Goal: Task Accomplishment & Management: Manage account settings

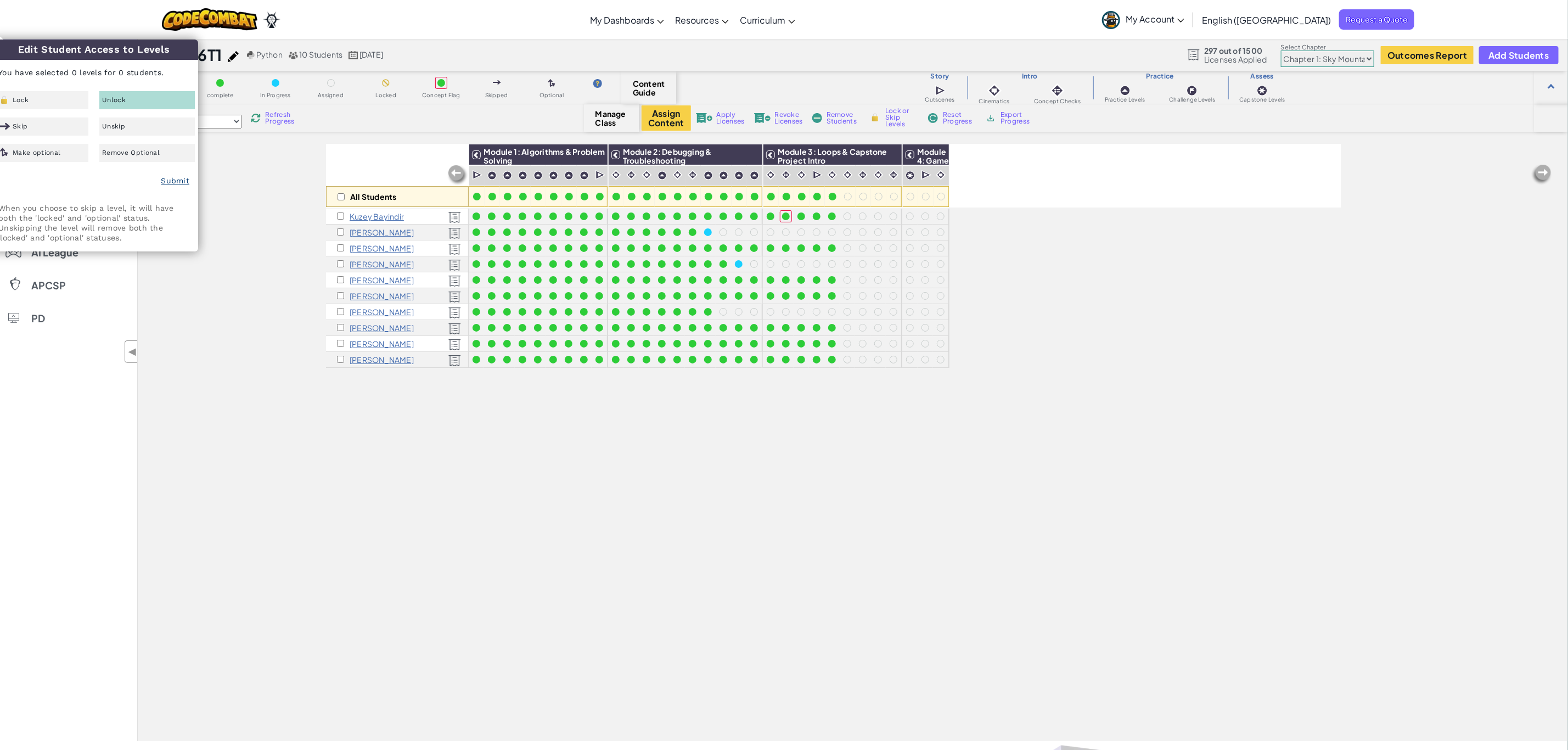
click at [173, 180] on link "Submit" at bounding box center [175, 180] width 28 height 9
click at [176, 180] on link "Submit" at bounding box center [175, 180] width 28 height 9
click at [207, 323] on div "All Students Module 1: Algorithms & Problem Solving Module 2: Debugging & Troub…" at bounding box center [853, 442] width 1431 height 598
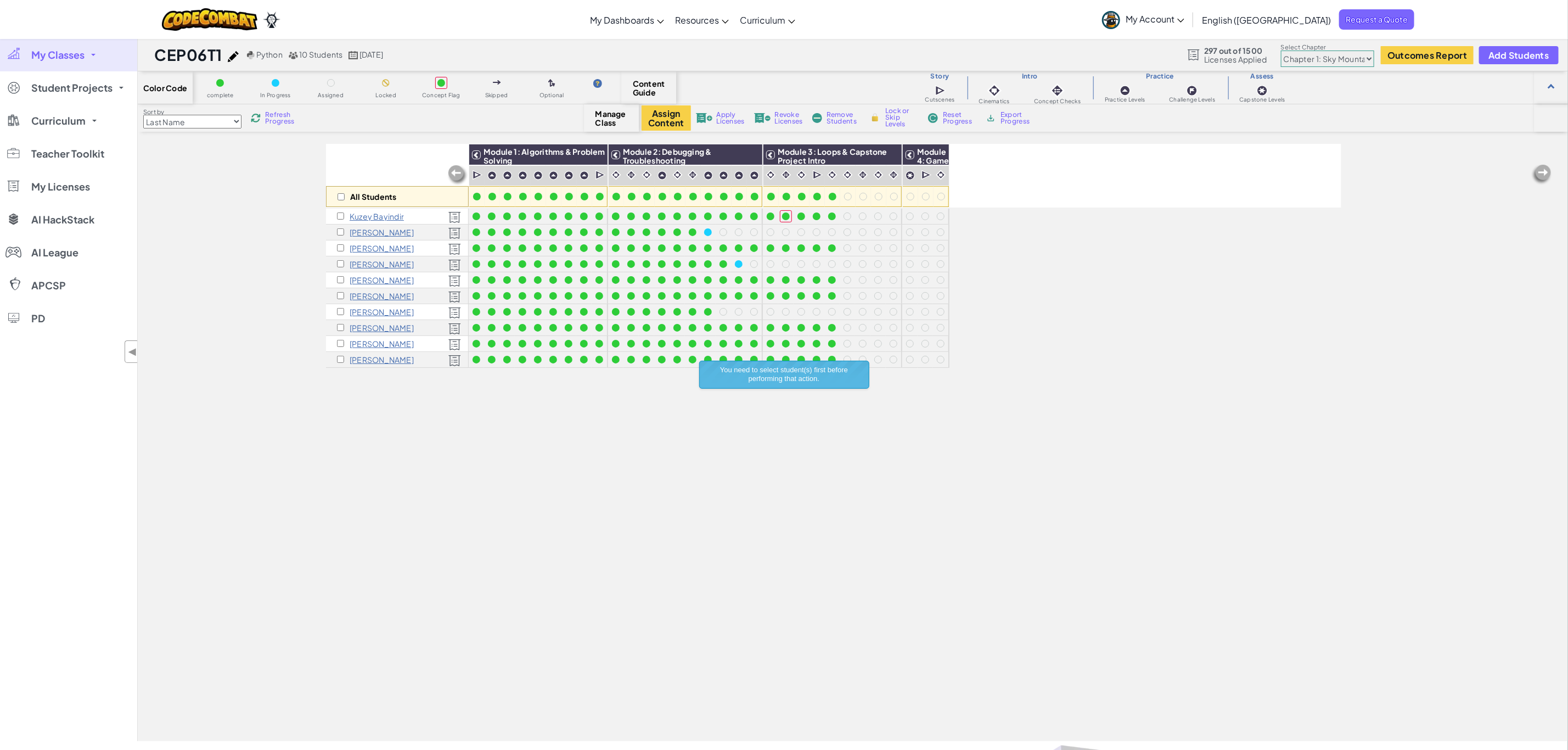
click at [75, 51] on span "My Classes" at bounding box center [58, 55] width 54 height 10
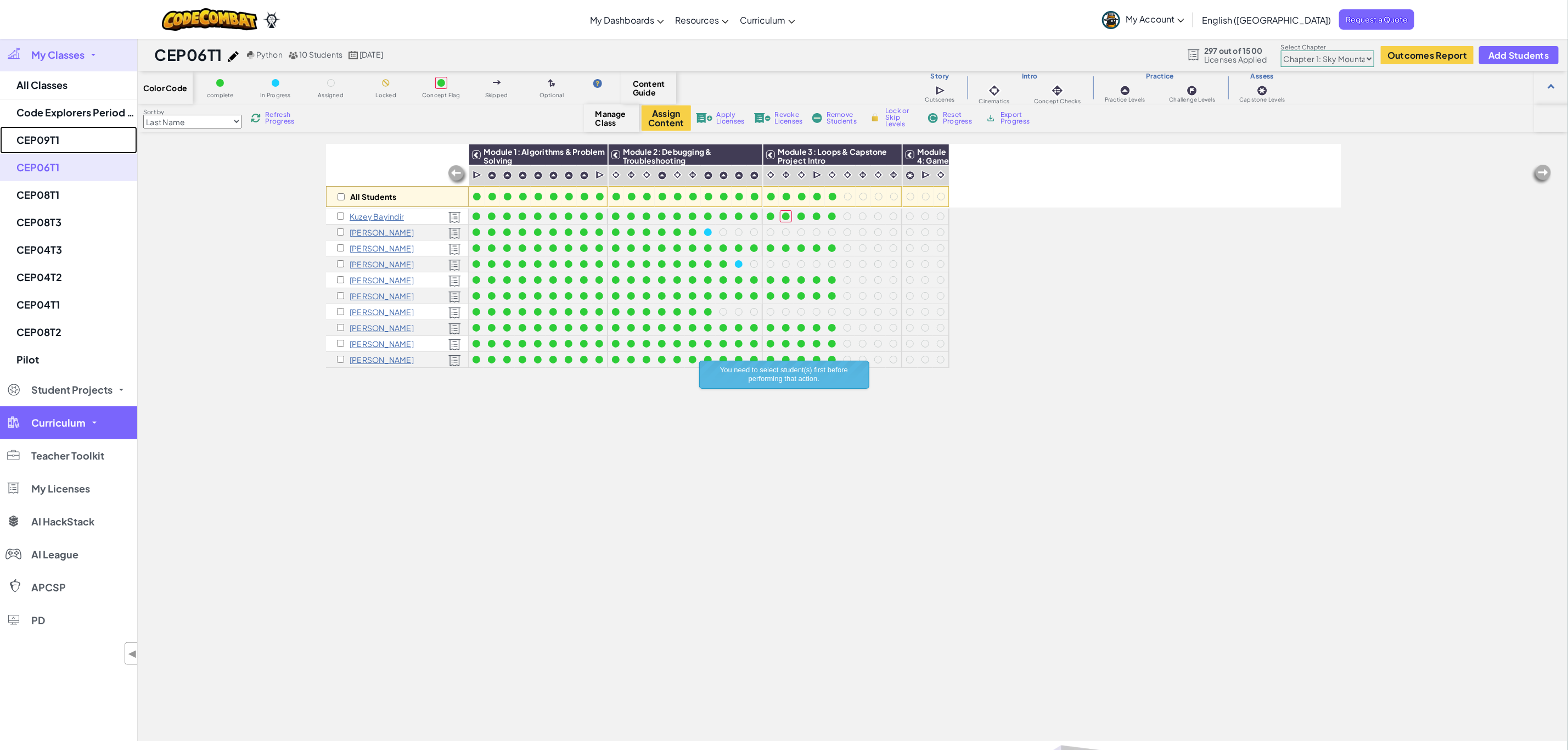
click at [83, 136] on link "CEP09T1" at bounding box center [68, 140] width 137 height 28
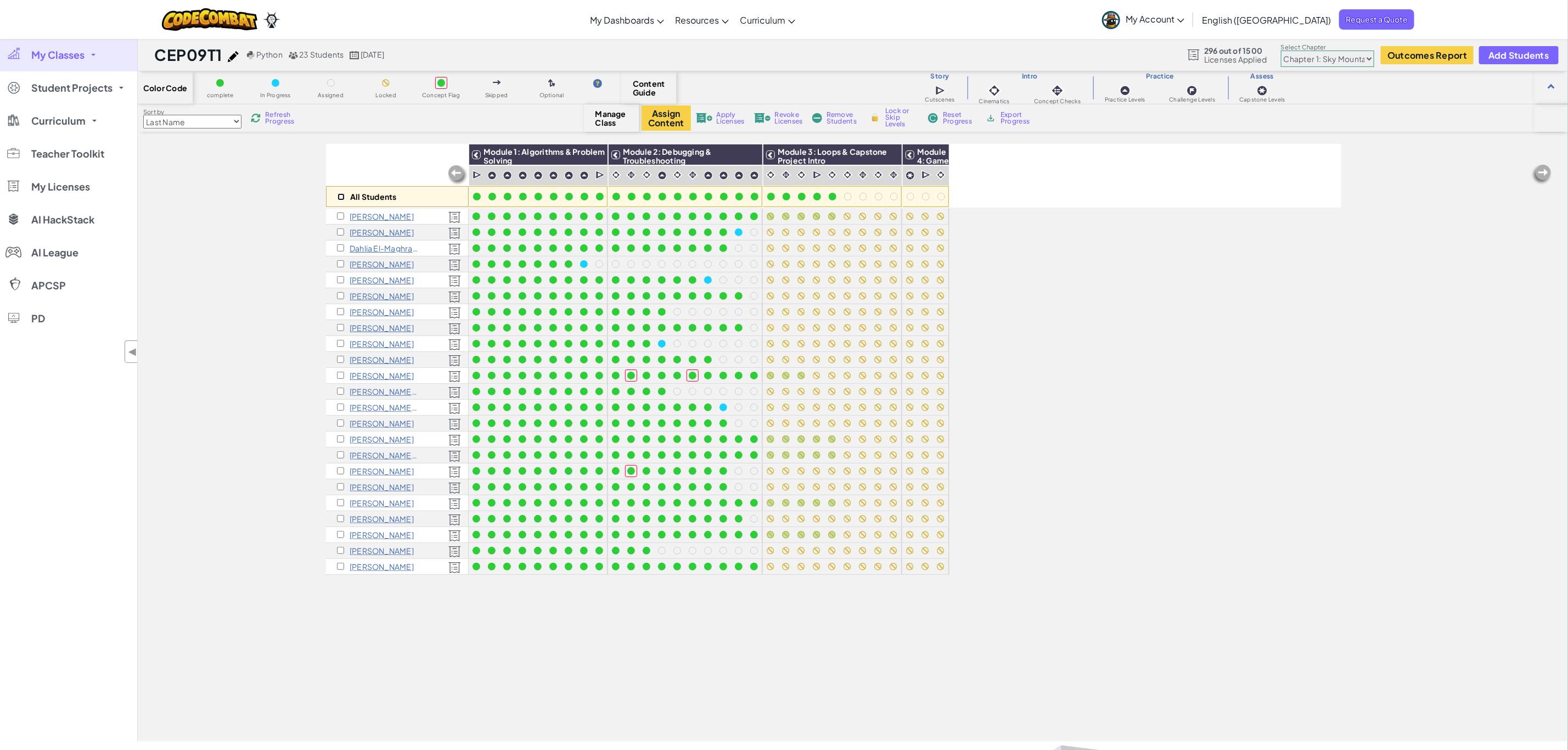
click at [339, 196] on input "checkbox" at bounding box center [341, 196] width 7 height 7
checkbox input "true"
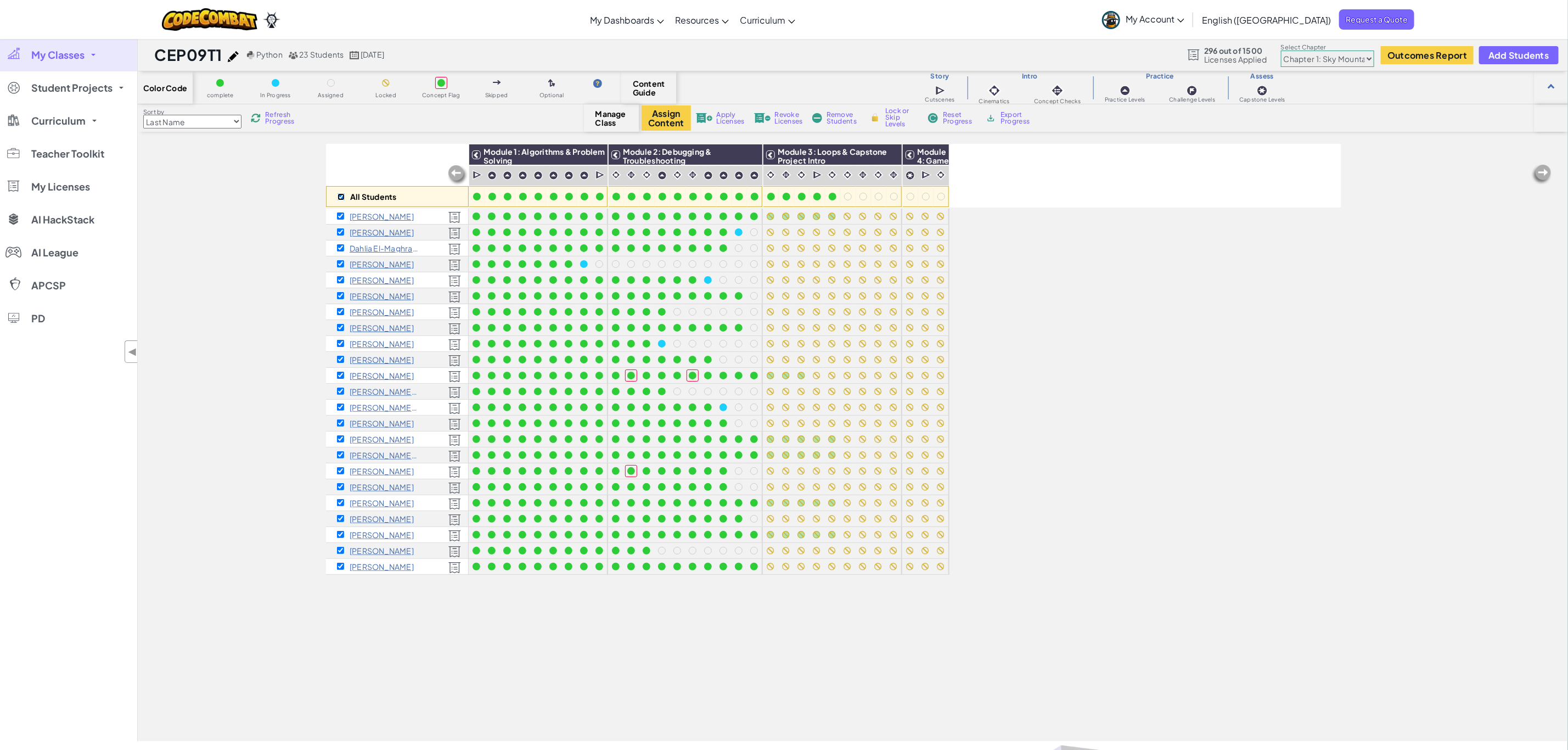
checkbox input "true"
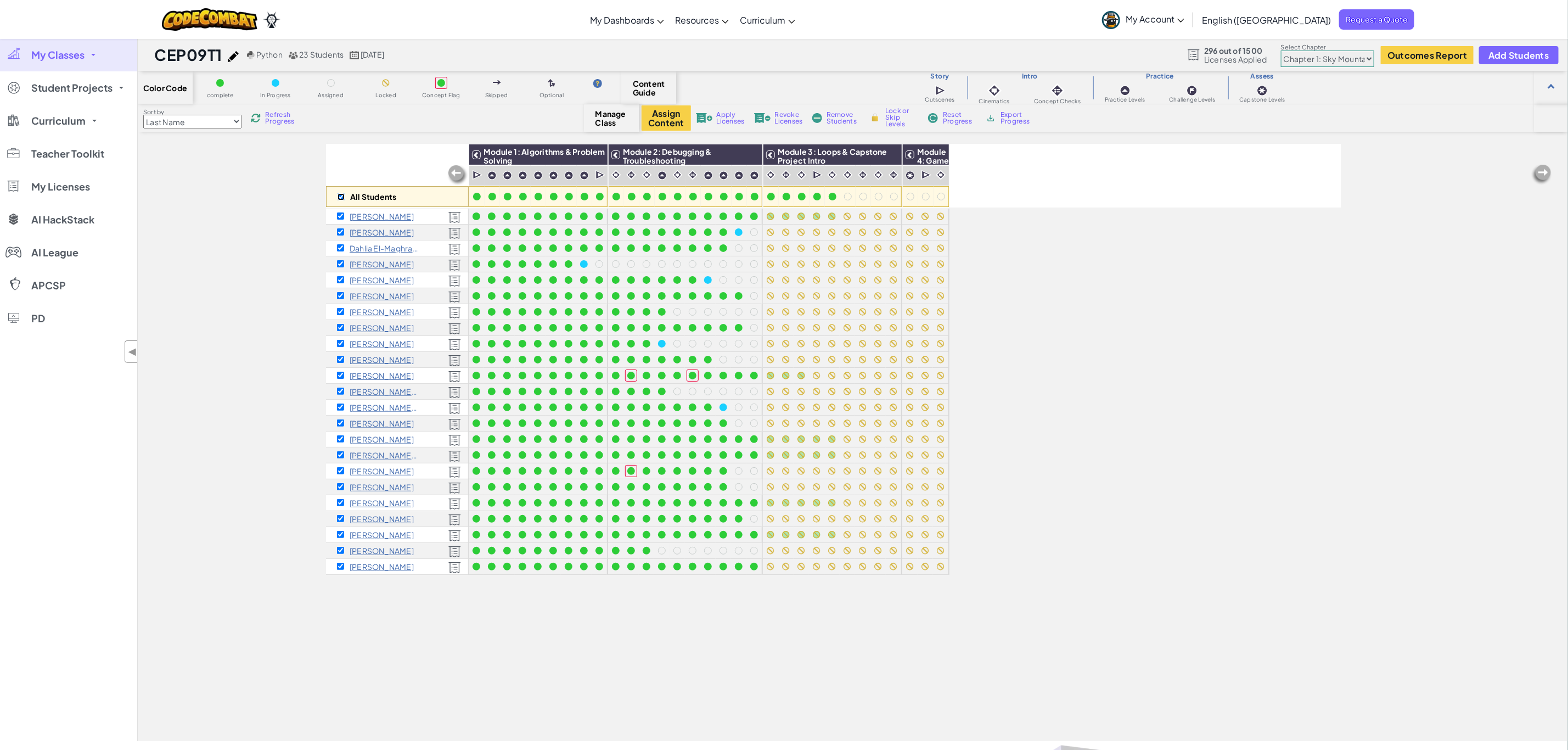
checkbox input "true"
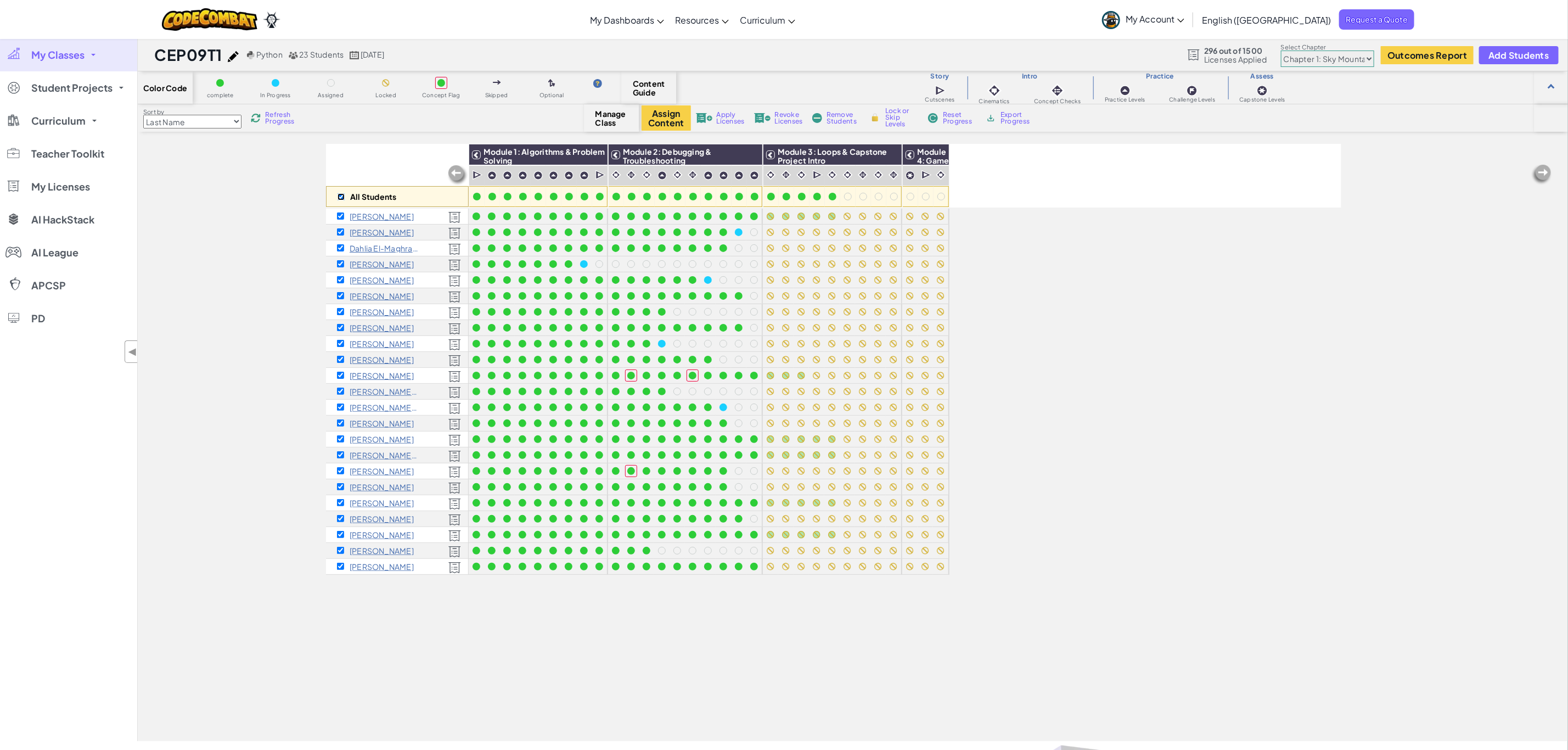
checkbox input "true"
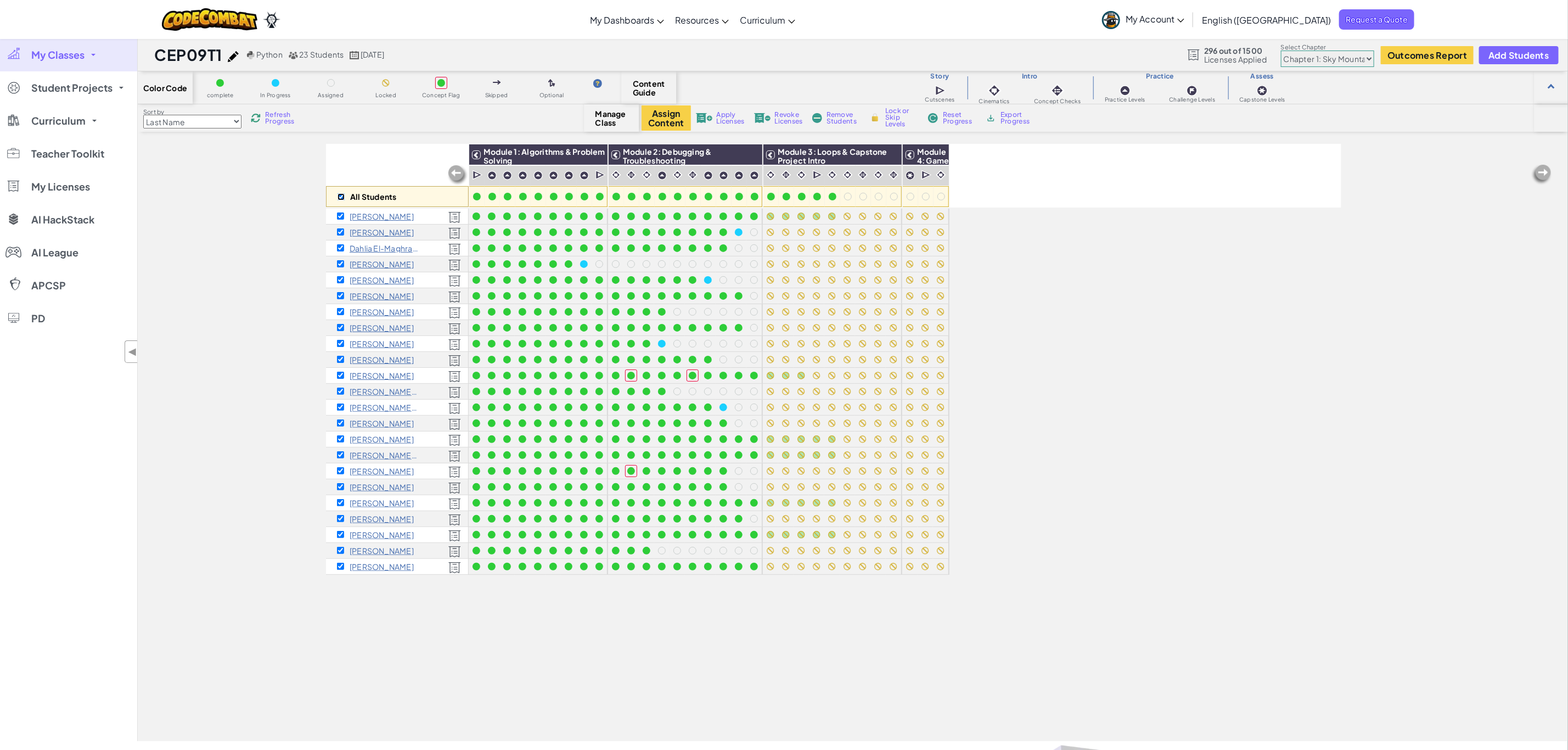
checkbox input "true"
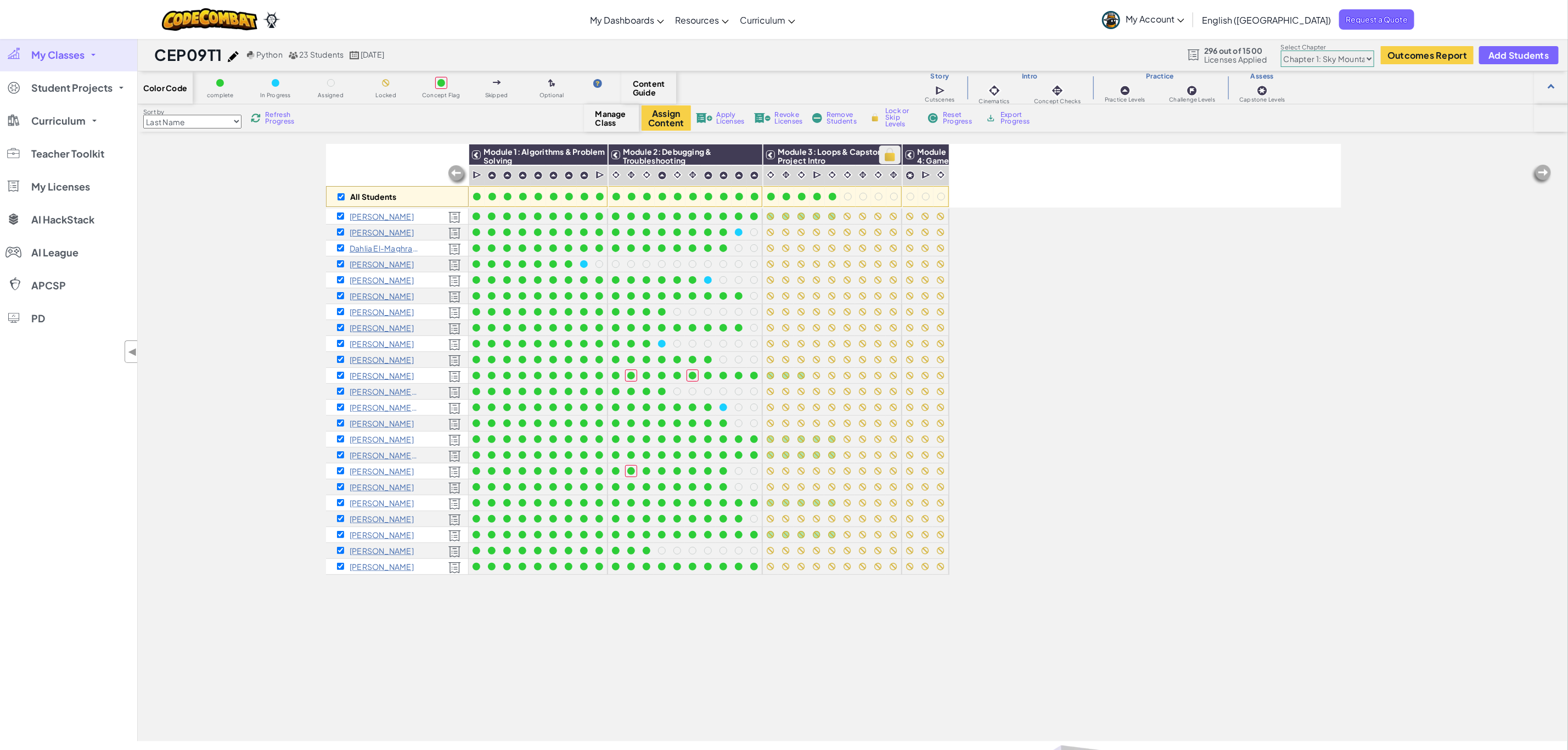
click at [891, 152] on img at bounding box center [890, 154] width 19 height 16
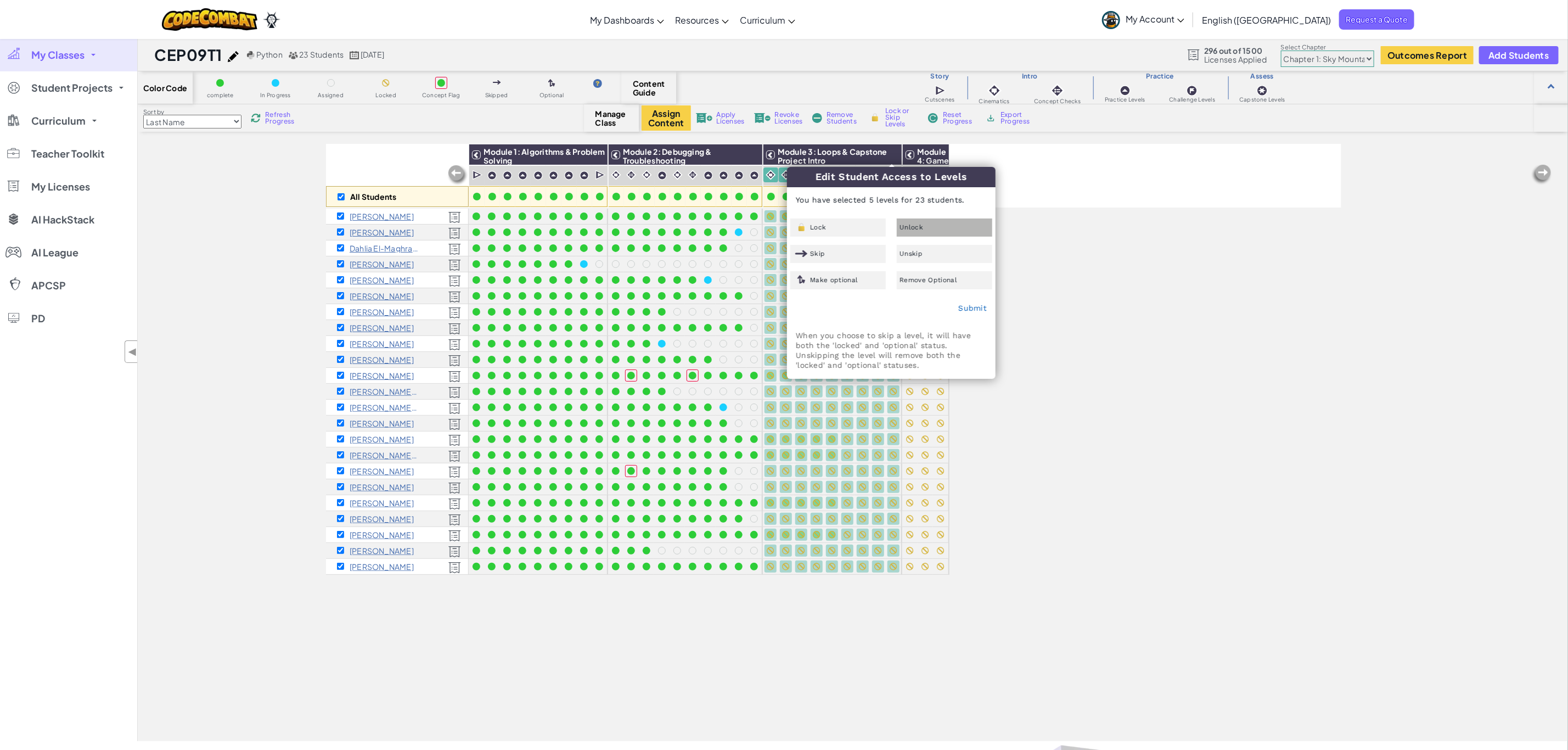
click at [919, 230] on div "Unlock" at bounding box center [944, 228] width 96 height 18
click at [977, 306] on link "Submit" at bounding box center [973, 308] width 28 height 9
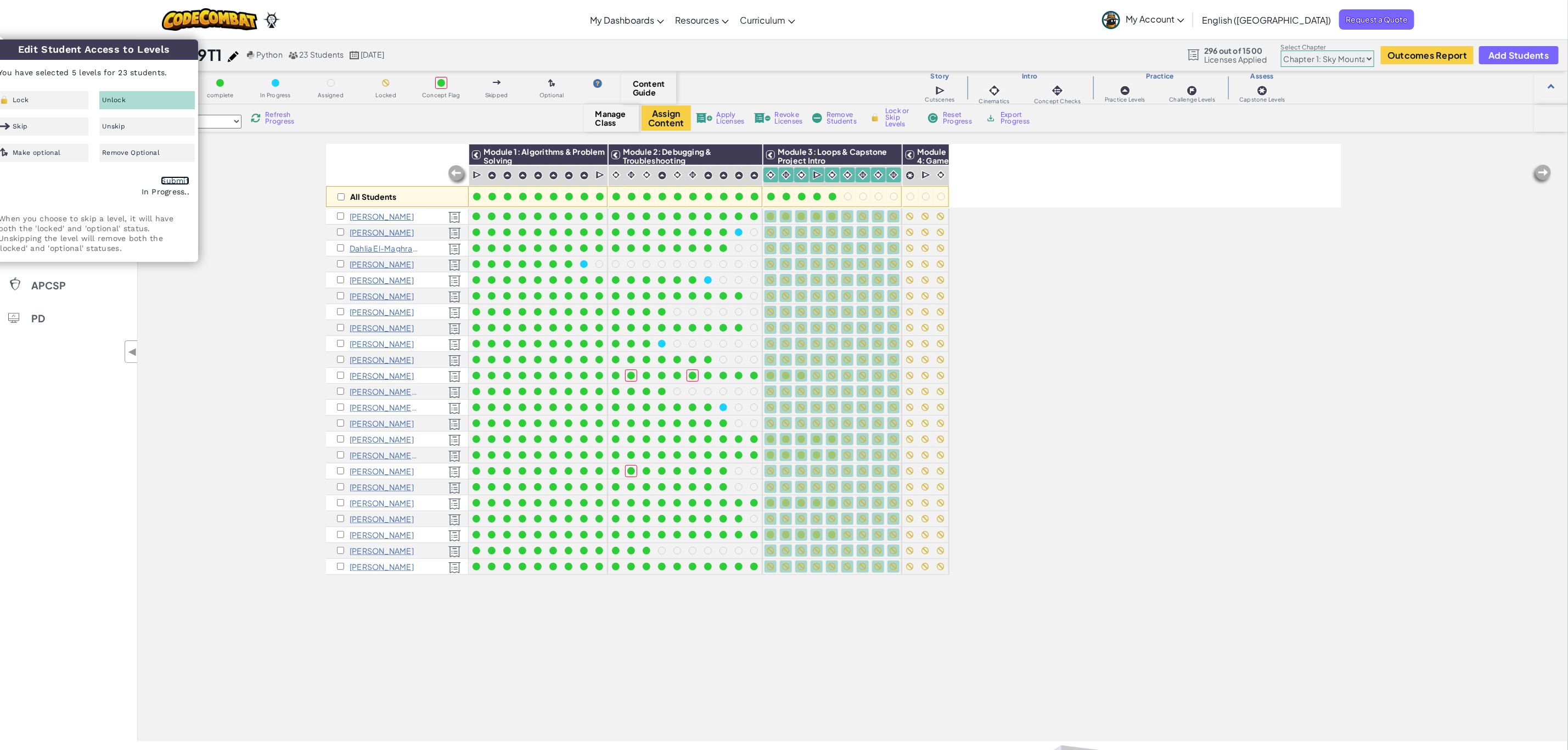
checkbox input "false"
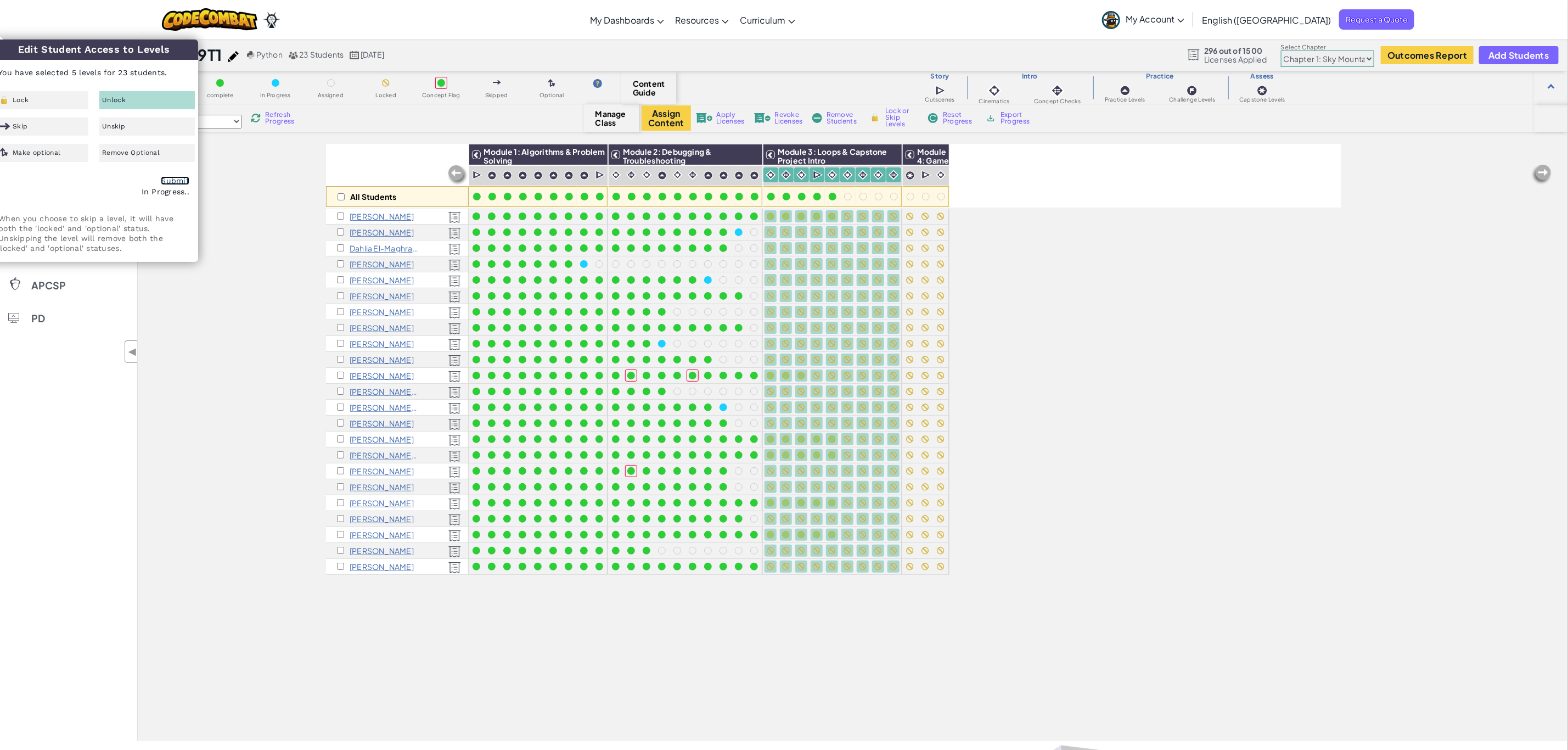
checkbox input "false"
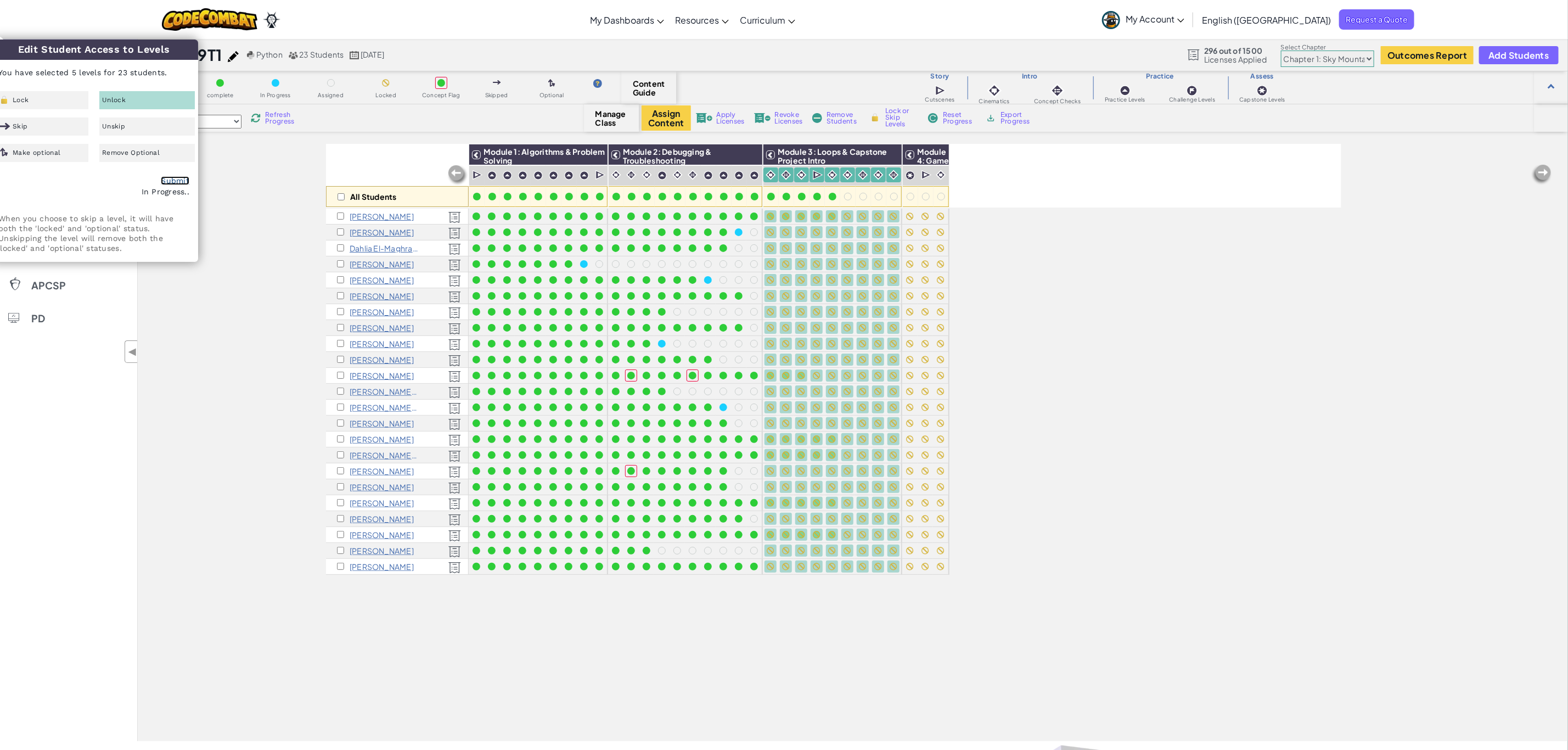
checkbox input "false"
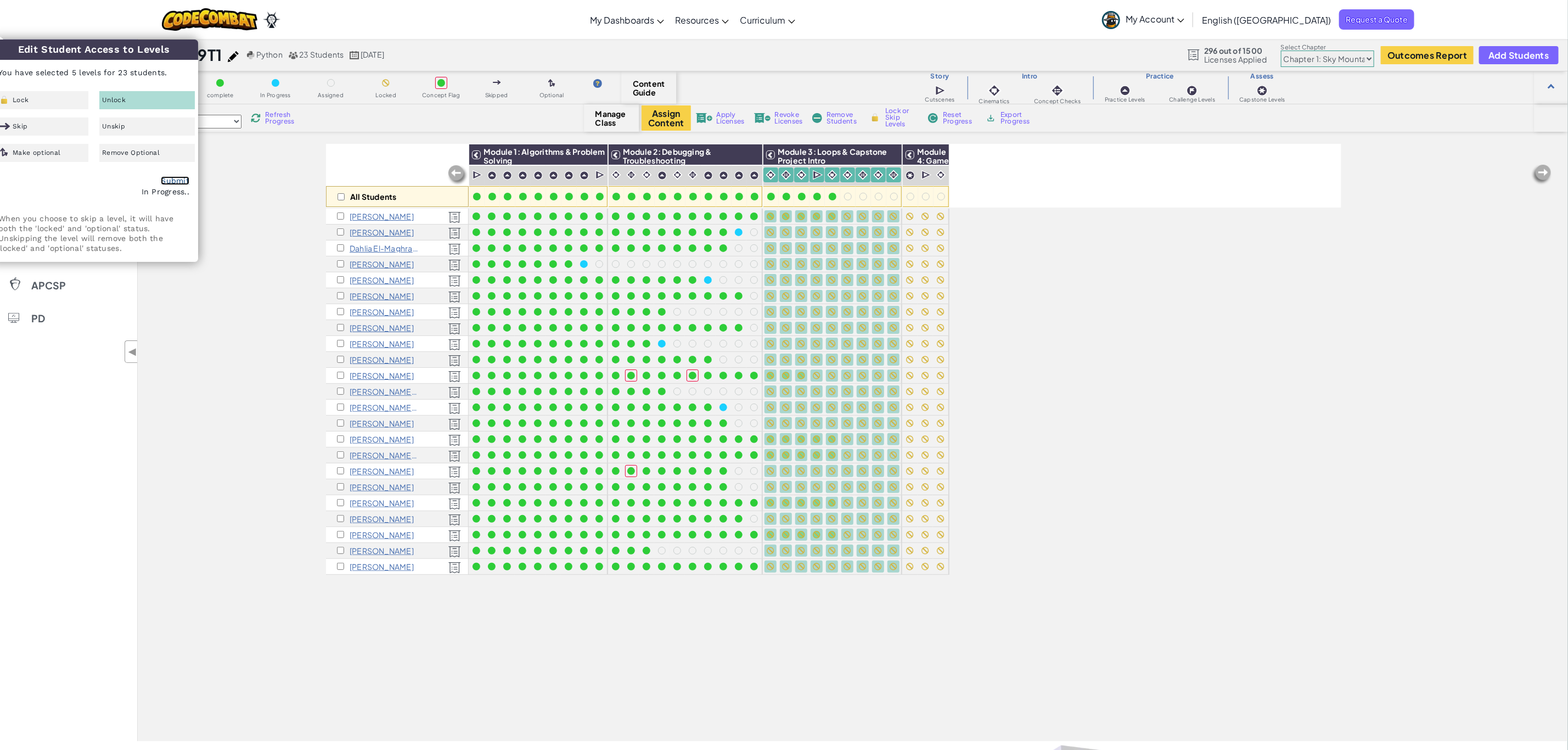
checkbox input "false"
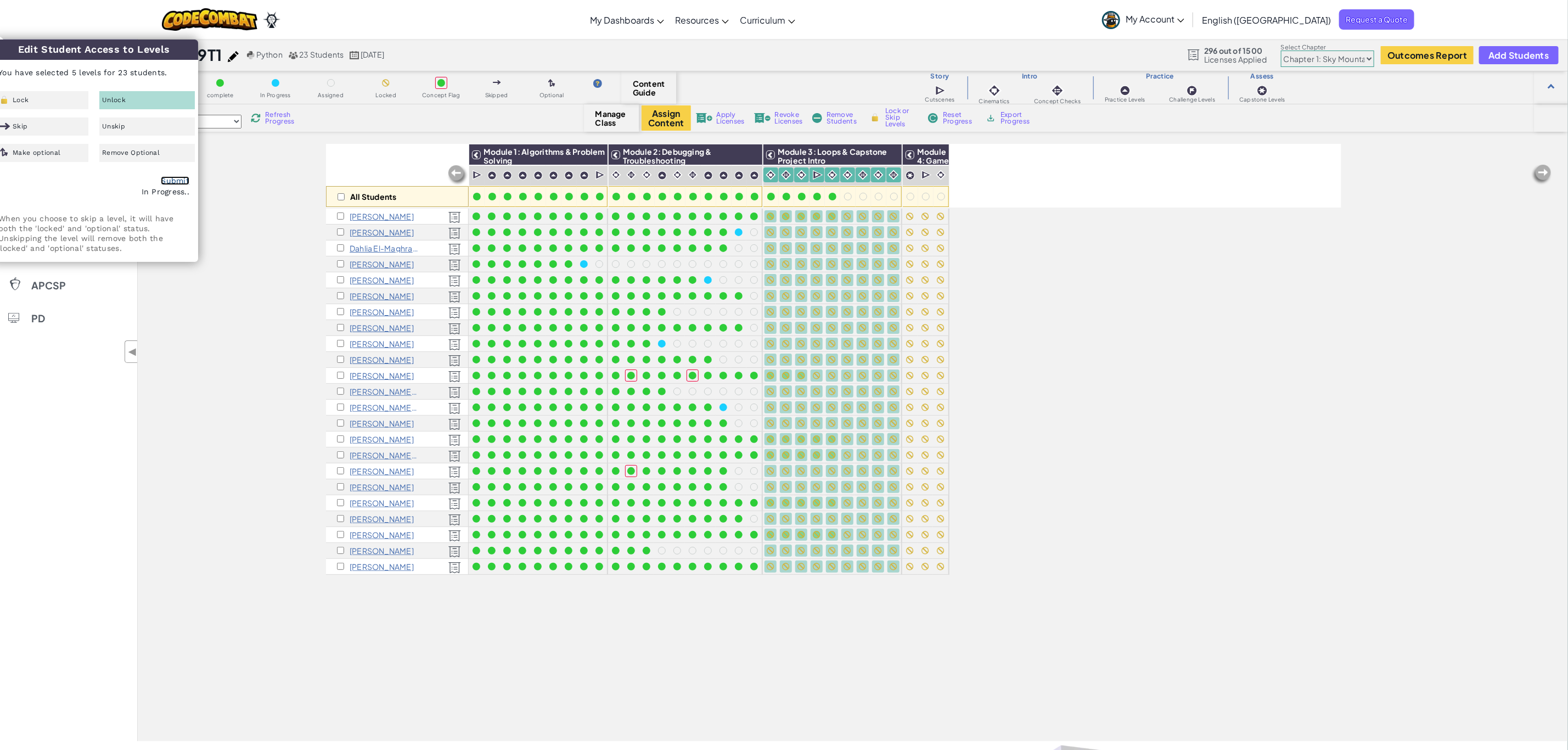
checkbox input "false"
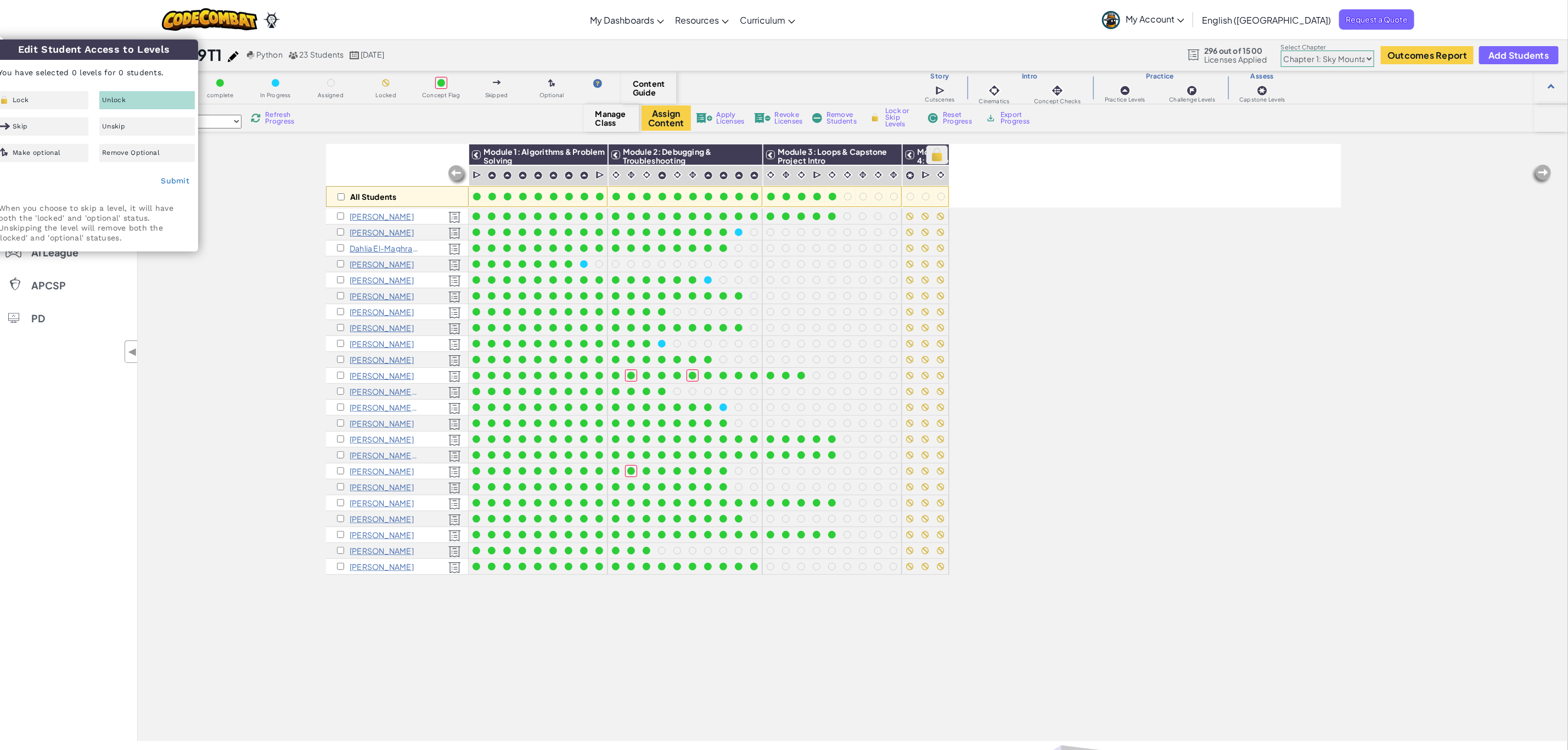
click at [944, 157] on img at bounding box center [937, 154] width 19 height 16
checkbox input "true"
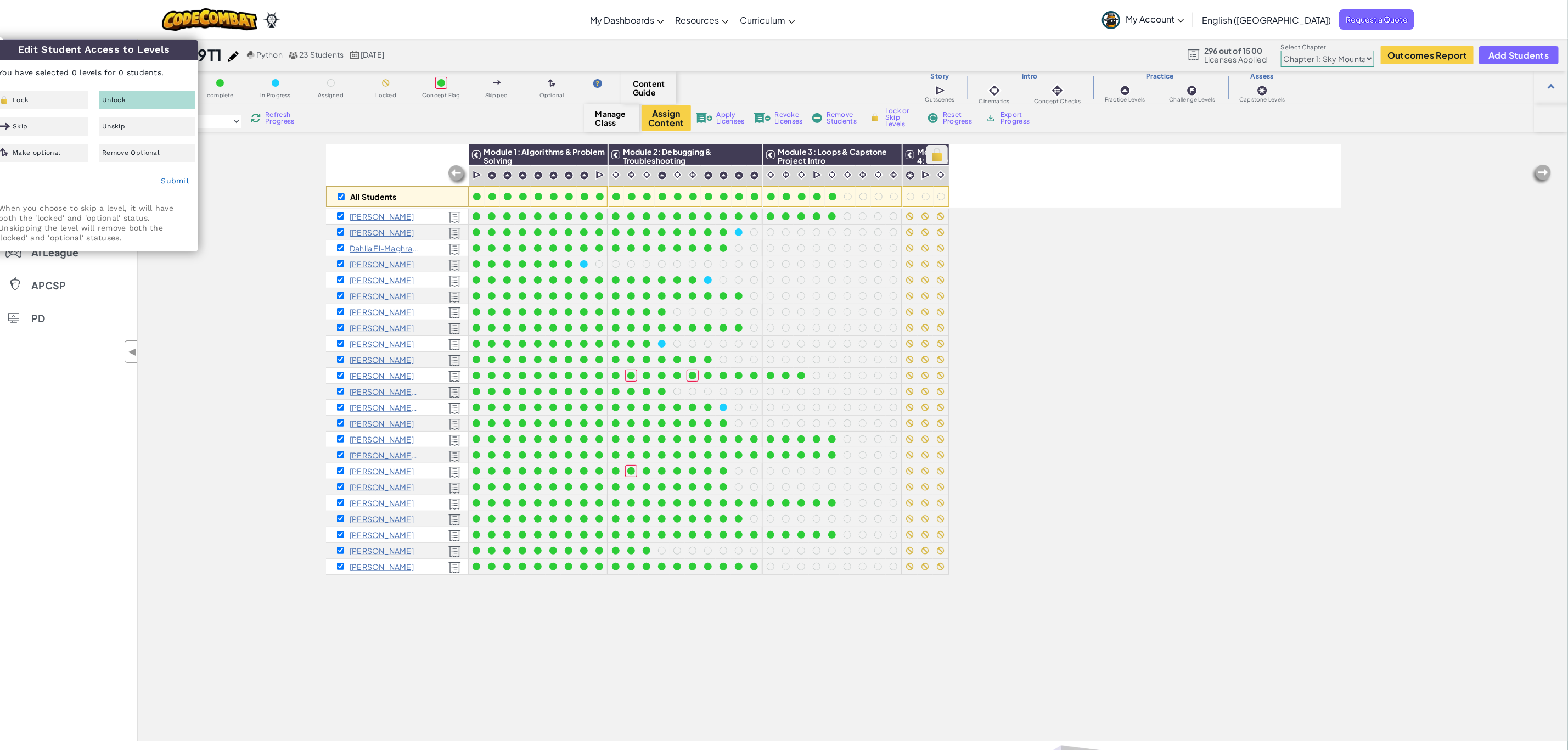
checkbox input "true"
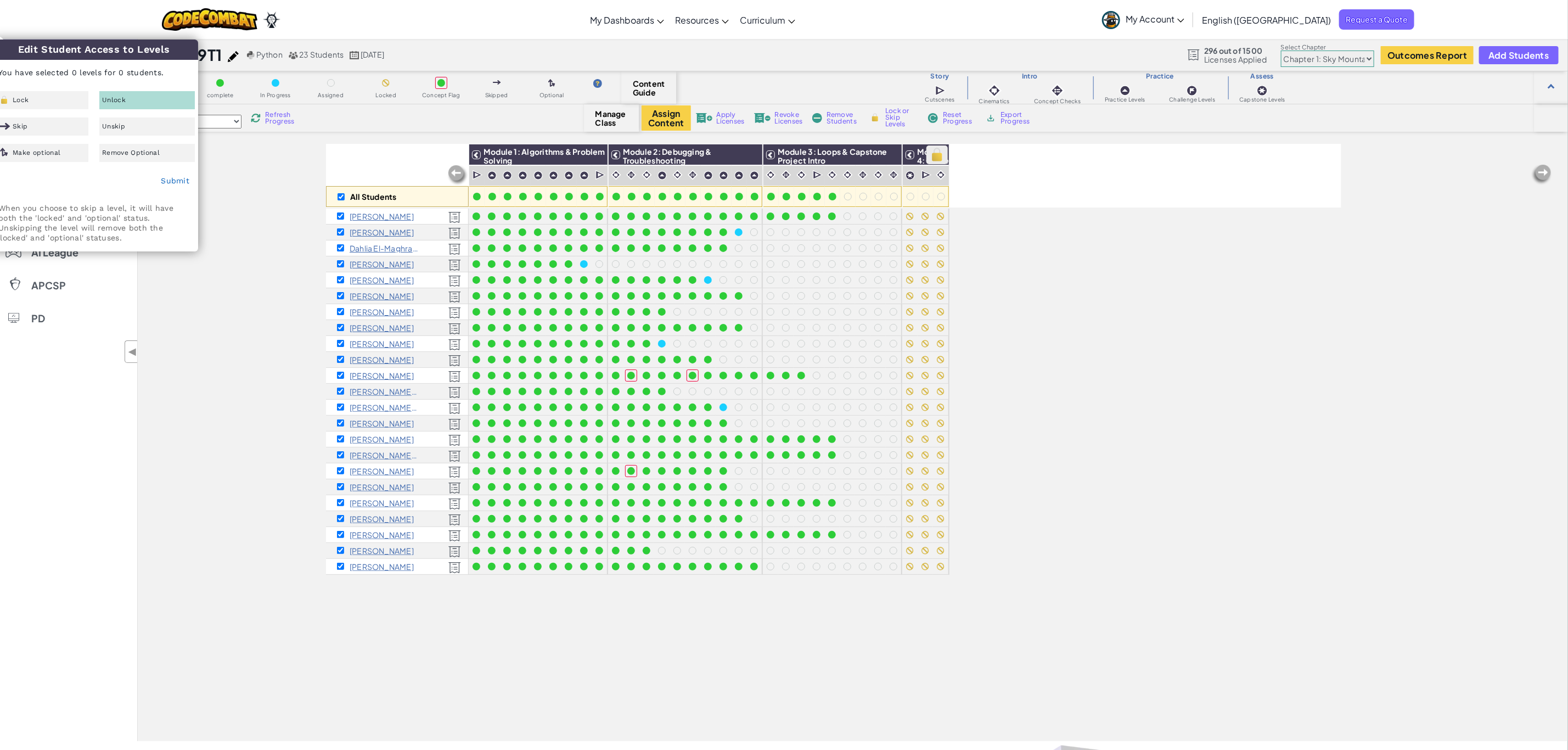
checkbox input "true"
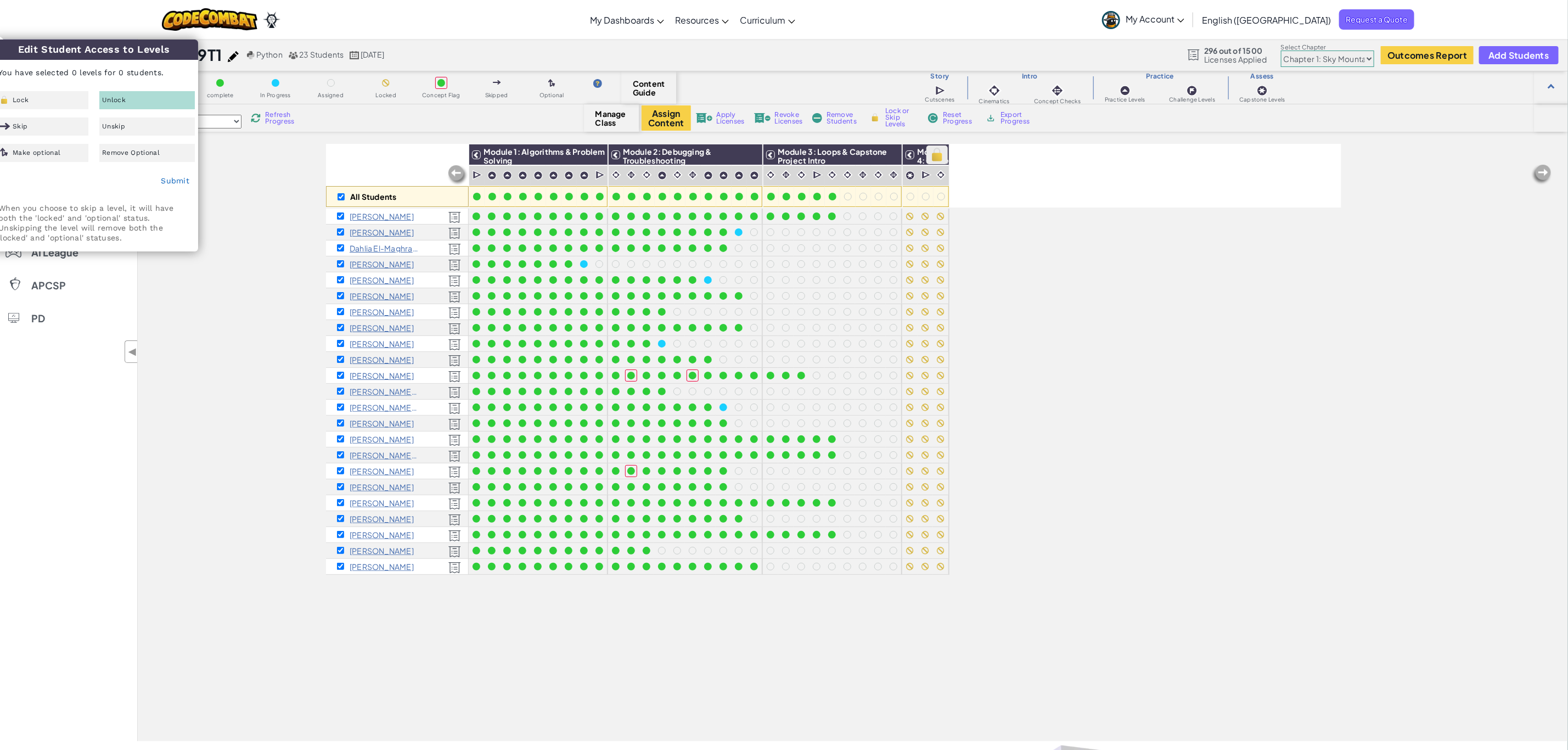
checkbox input "true"
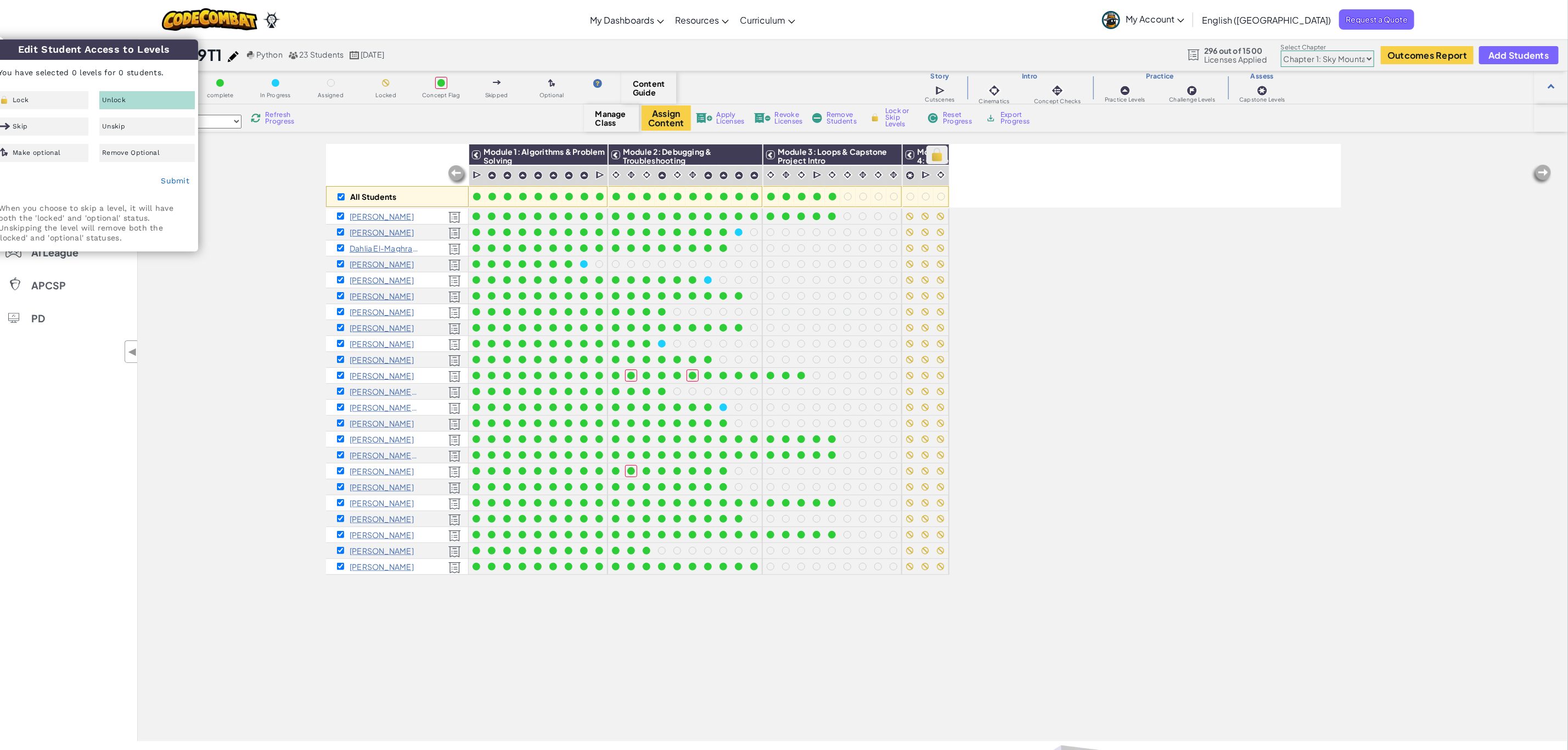
checkbox input "true"
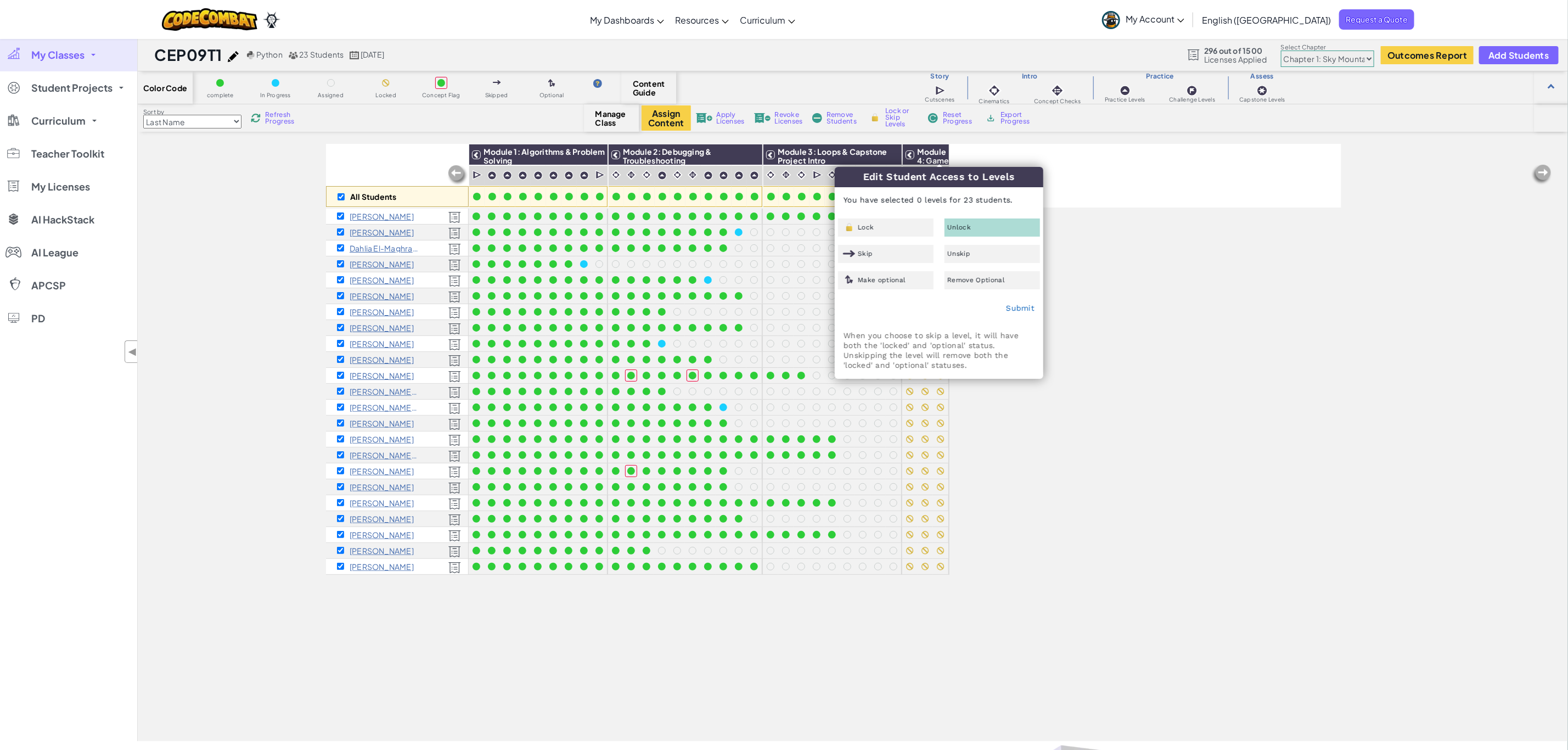
click at [983, 224] on div "Unlock" at bounding box center [992, 228] width 96 height 18
click at [1018, 306] on link "Submit" at bounding box center [1020, 308] width 28 height 9
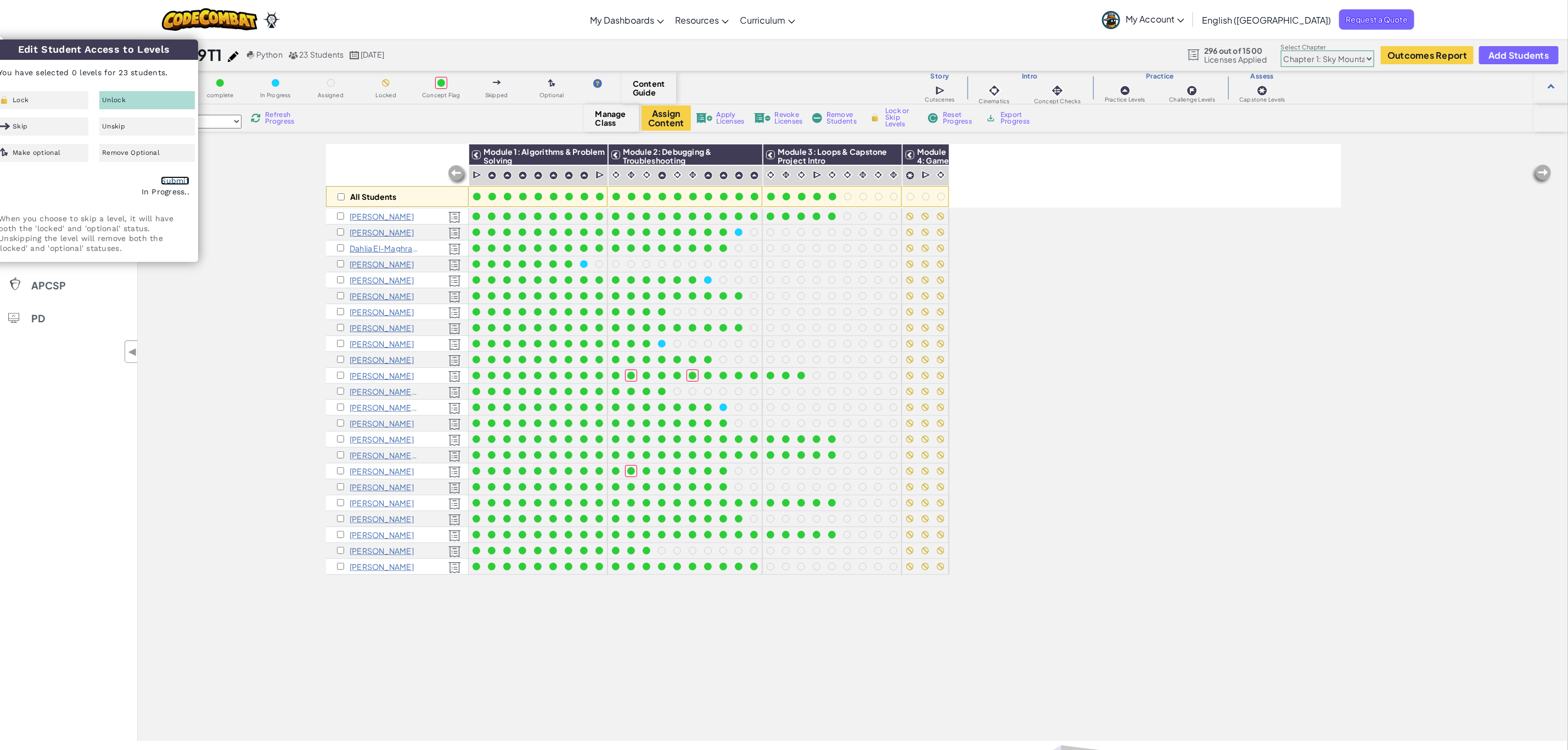
checkbox input "false"
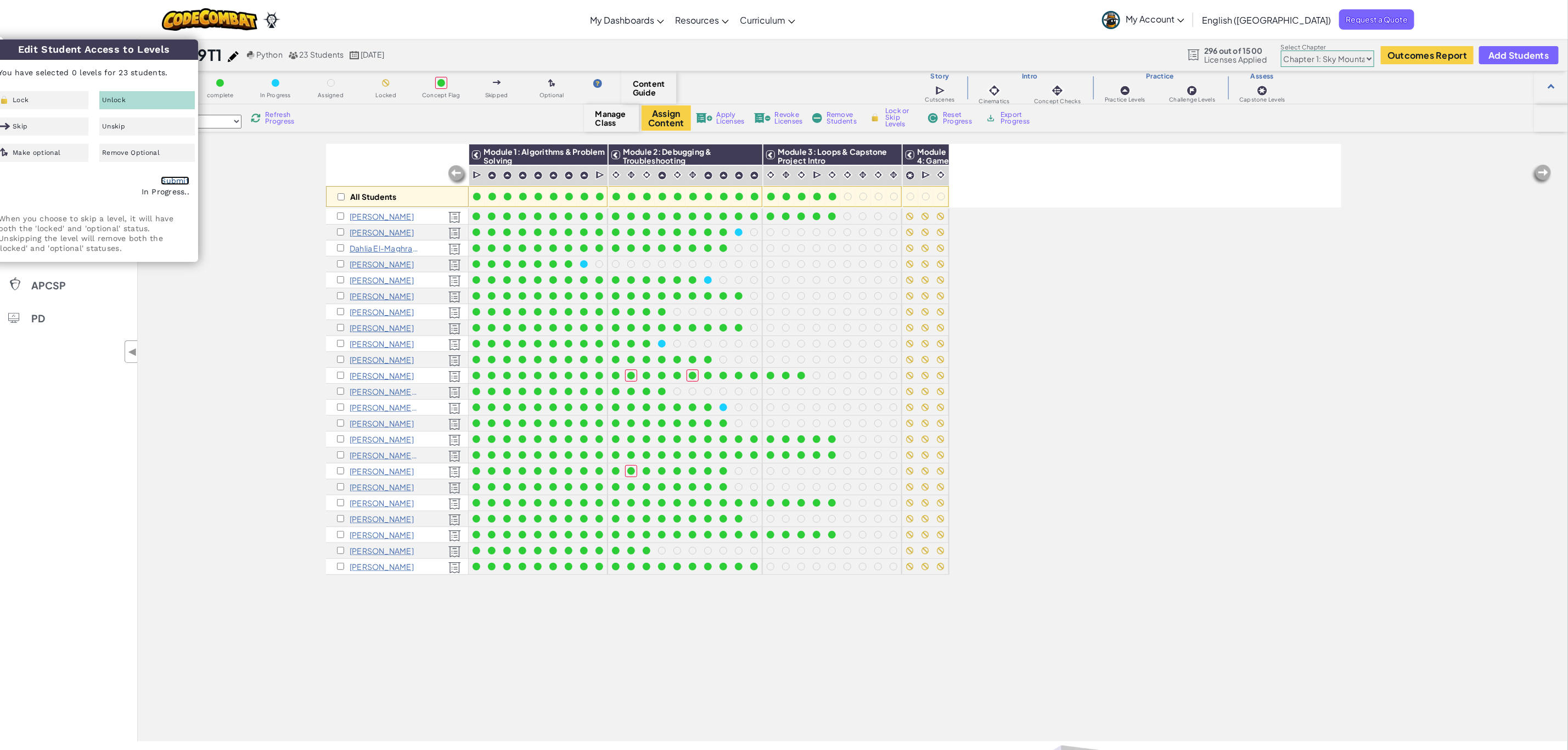
checkbox input "false"
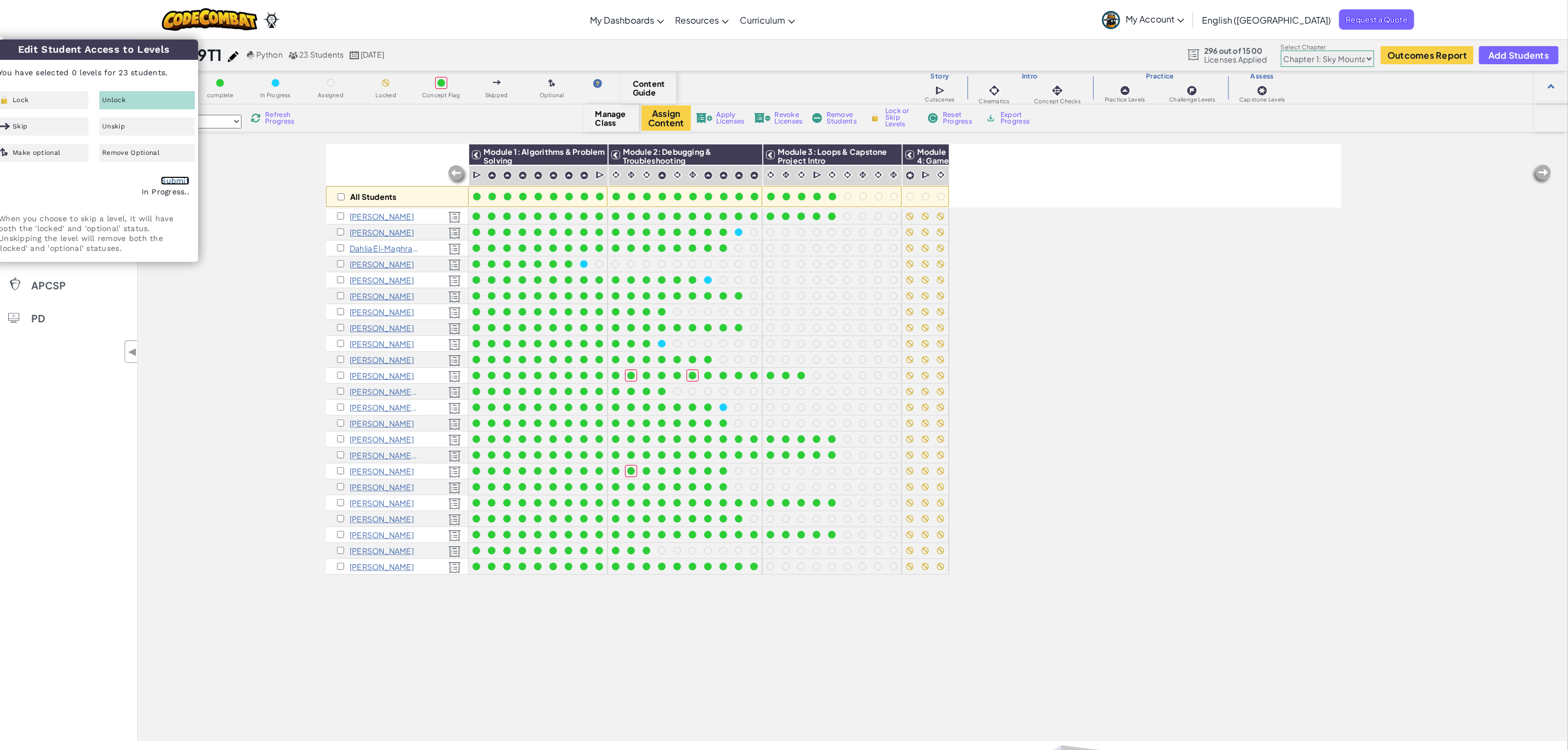
checkbox input "false"
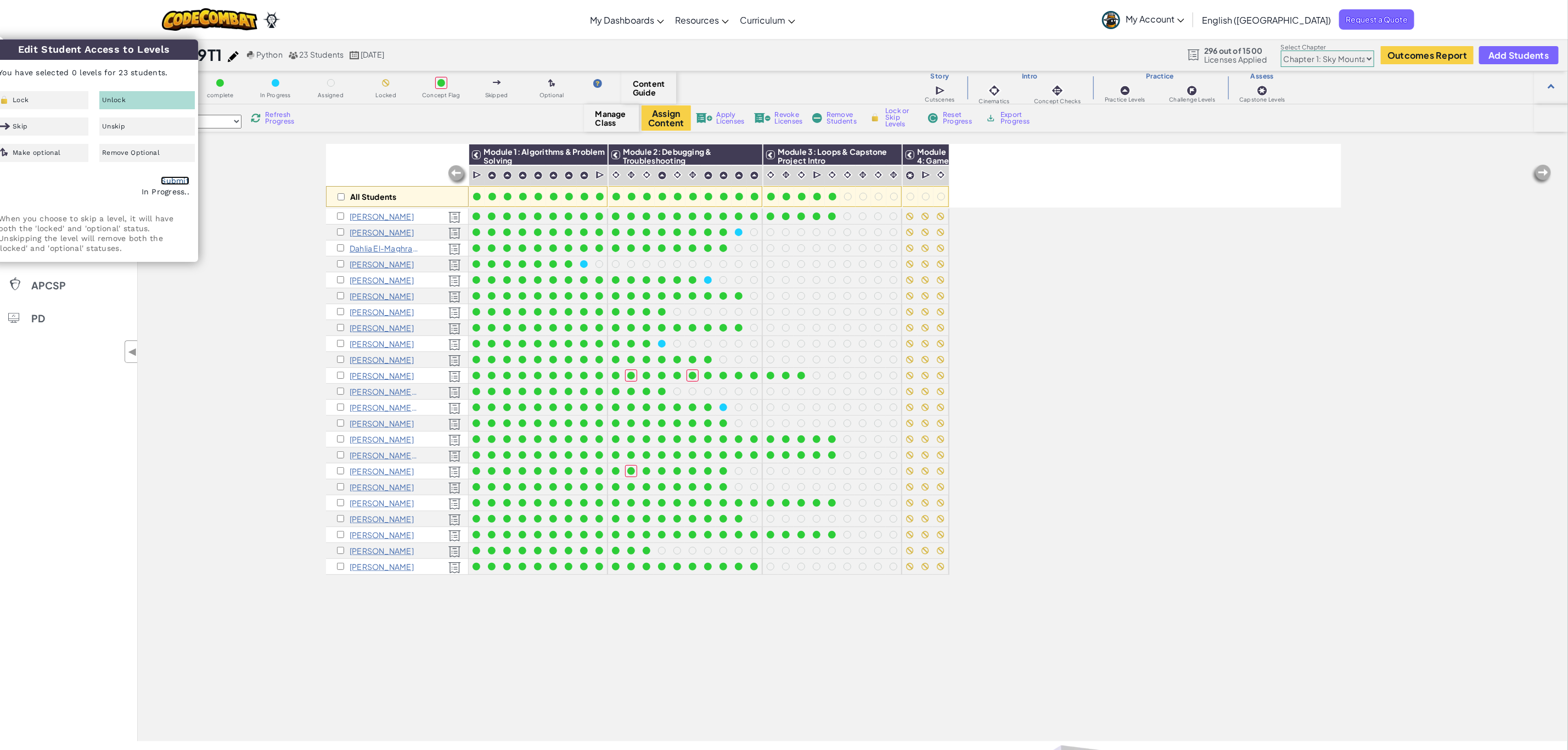
checkbox input "false"
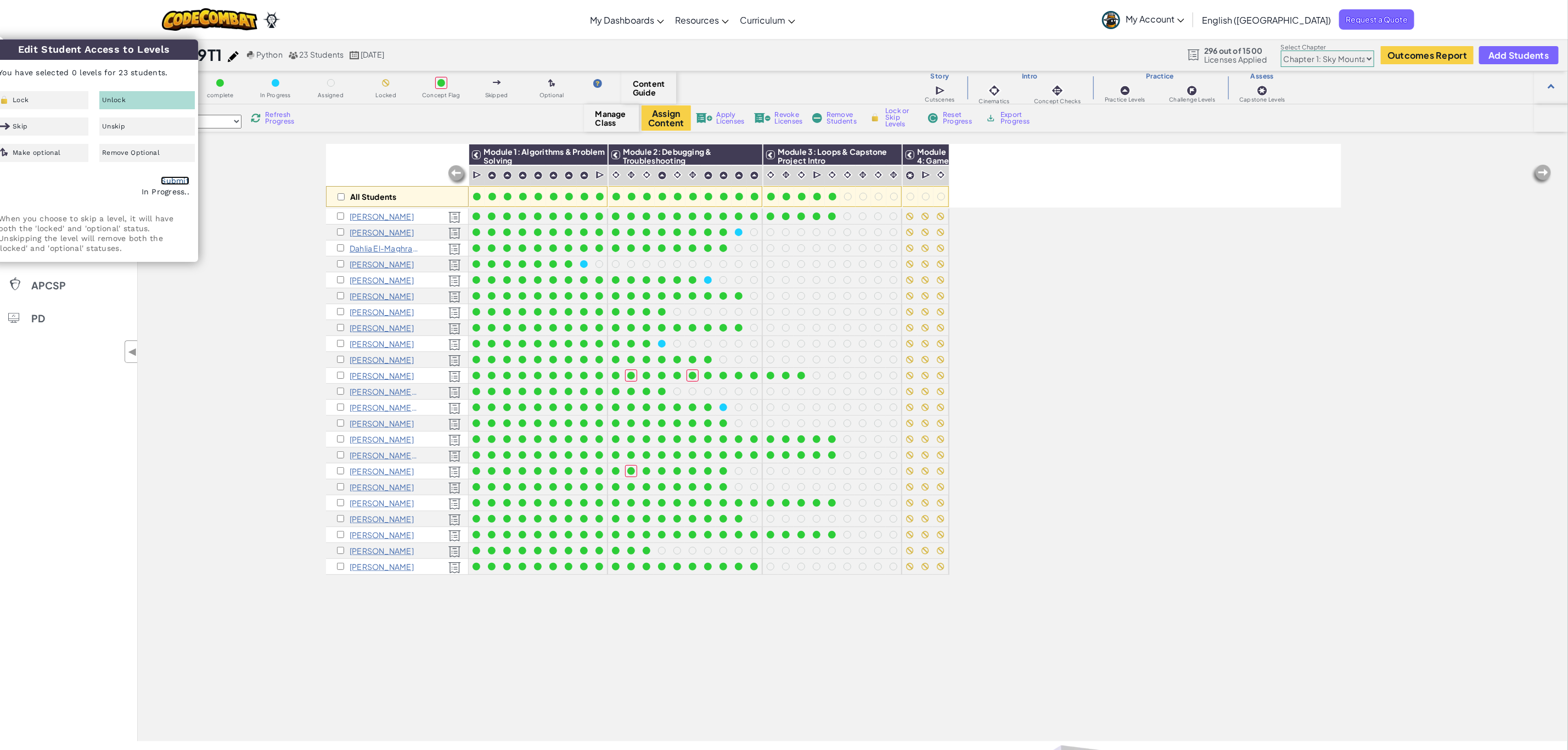
checkbox input "false"
click at [178, 180] on link "Submit" at bounding box center [175, 180] width 28 height 9
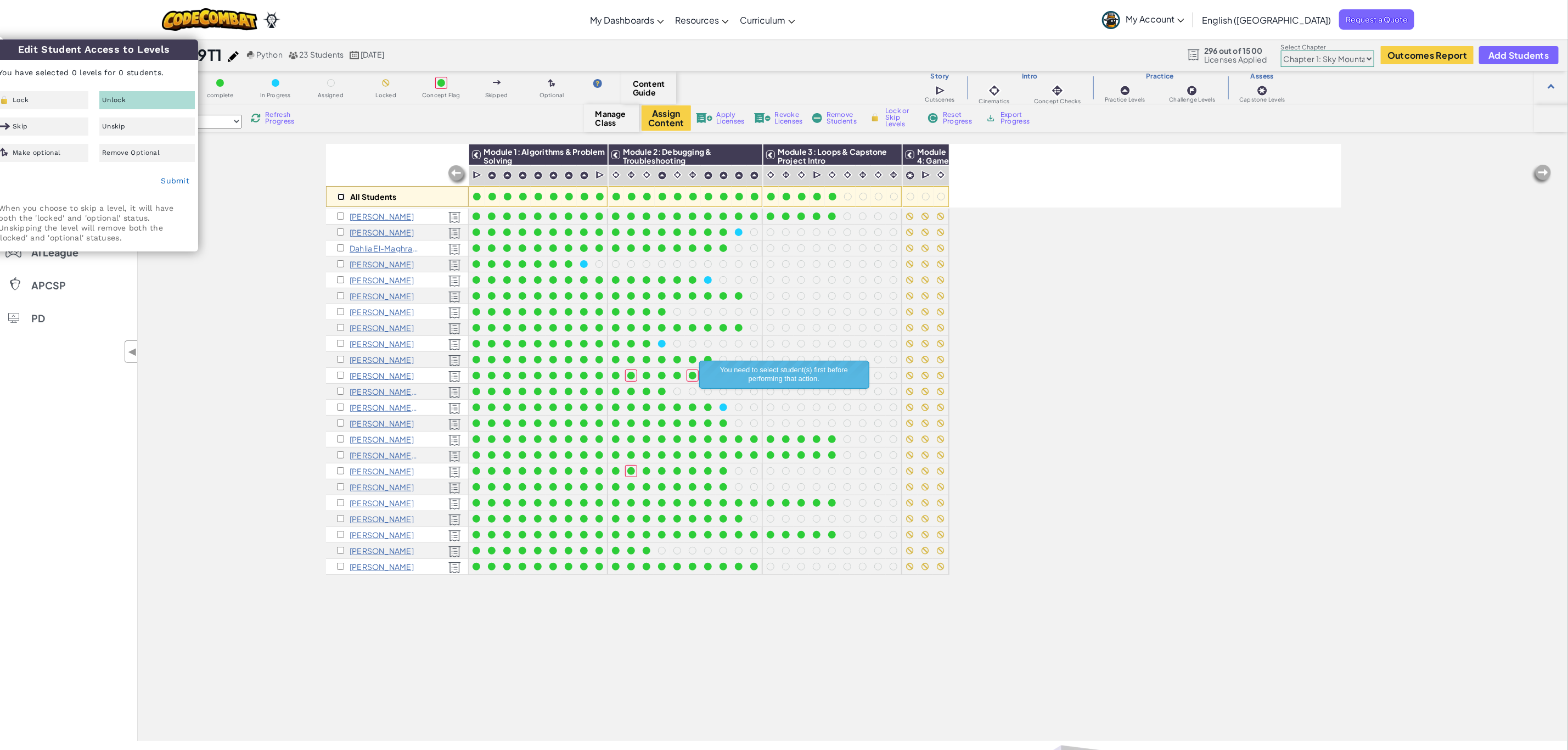
click at [341, 199] on input "checkbox" at bounding box center [341, 196] width 7 height 7
checkbox input "false"
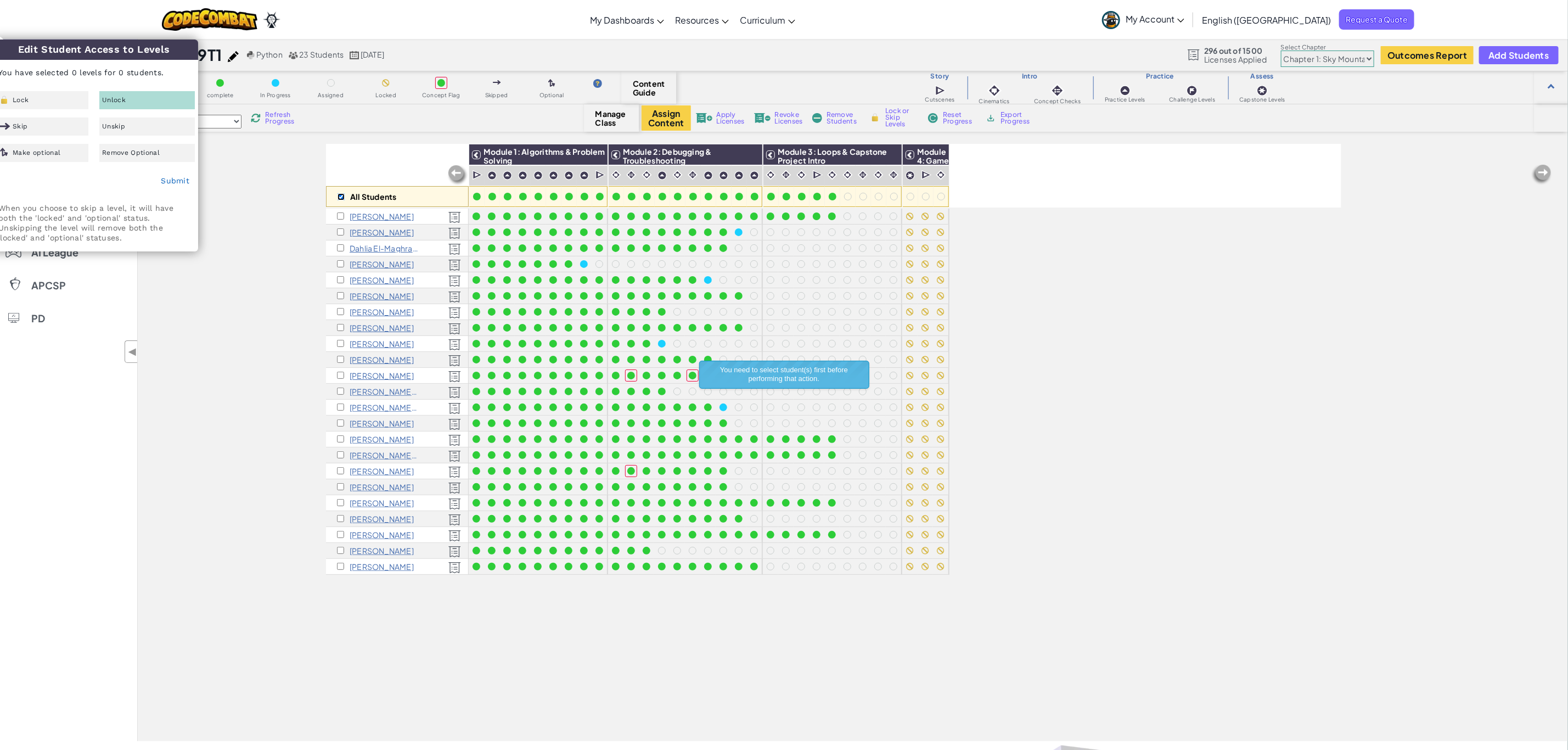
checkbox input "false"
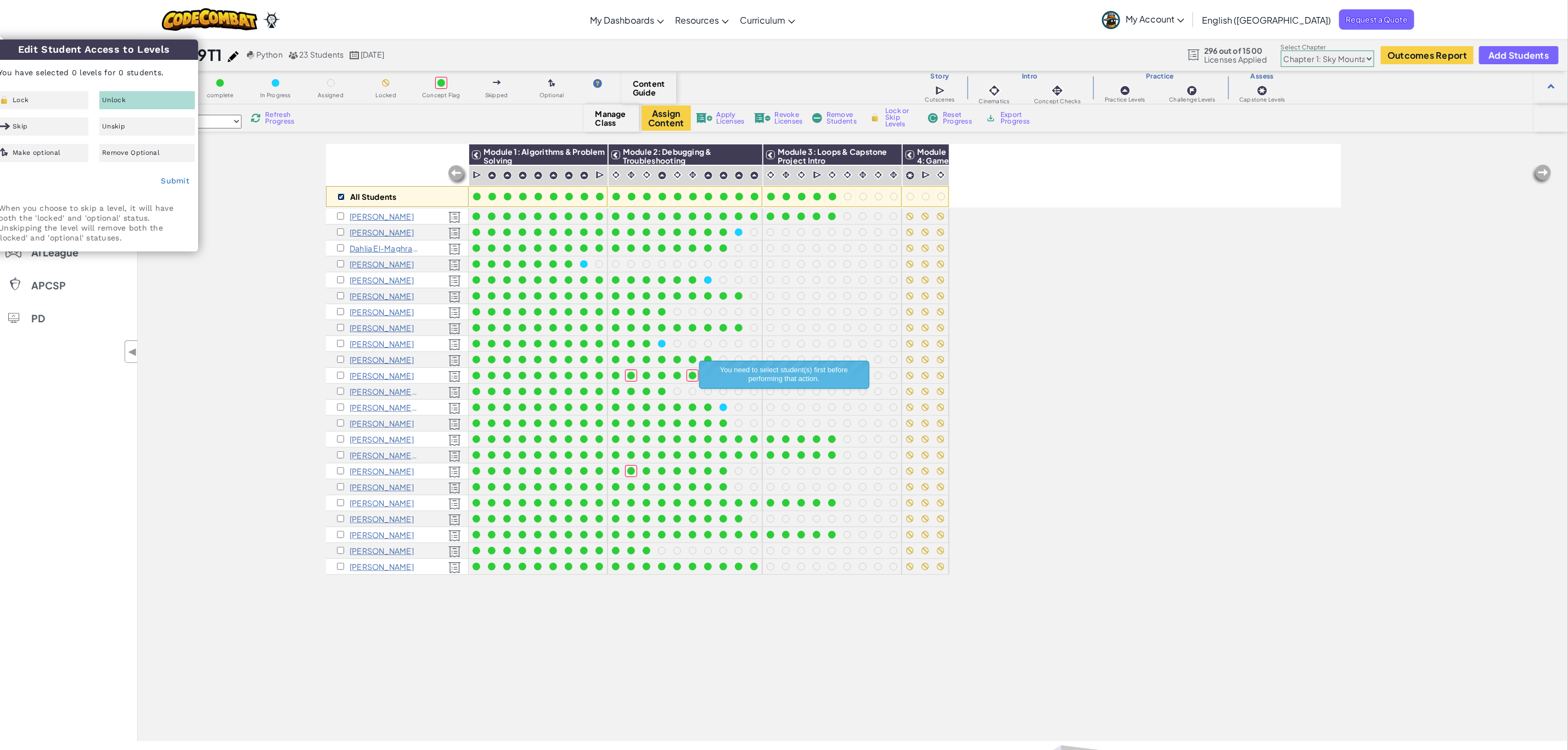
checkbox input "false"
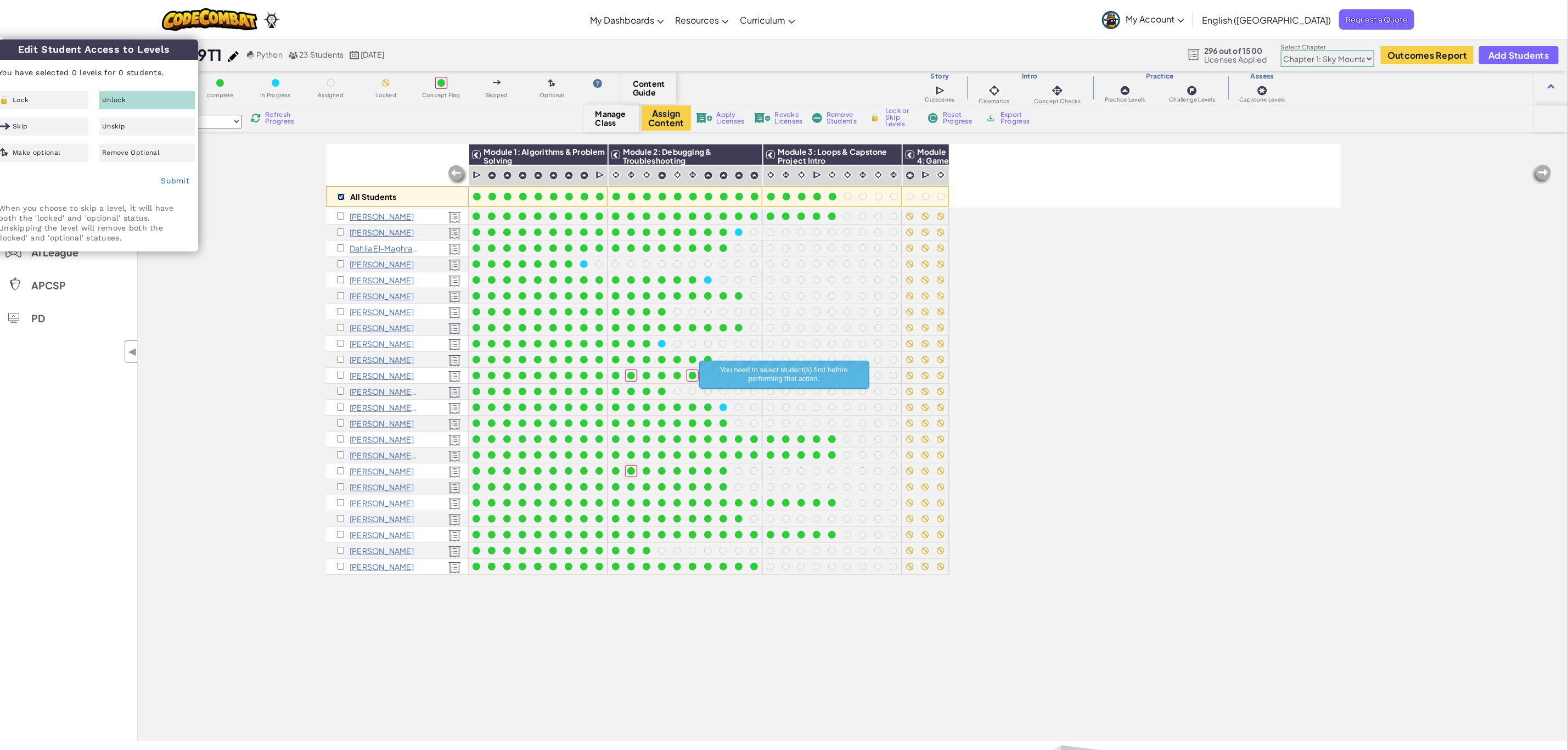
checkbox input "false"
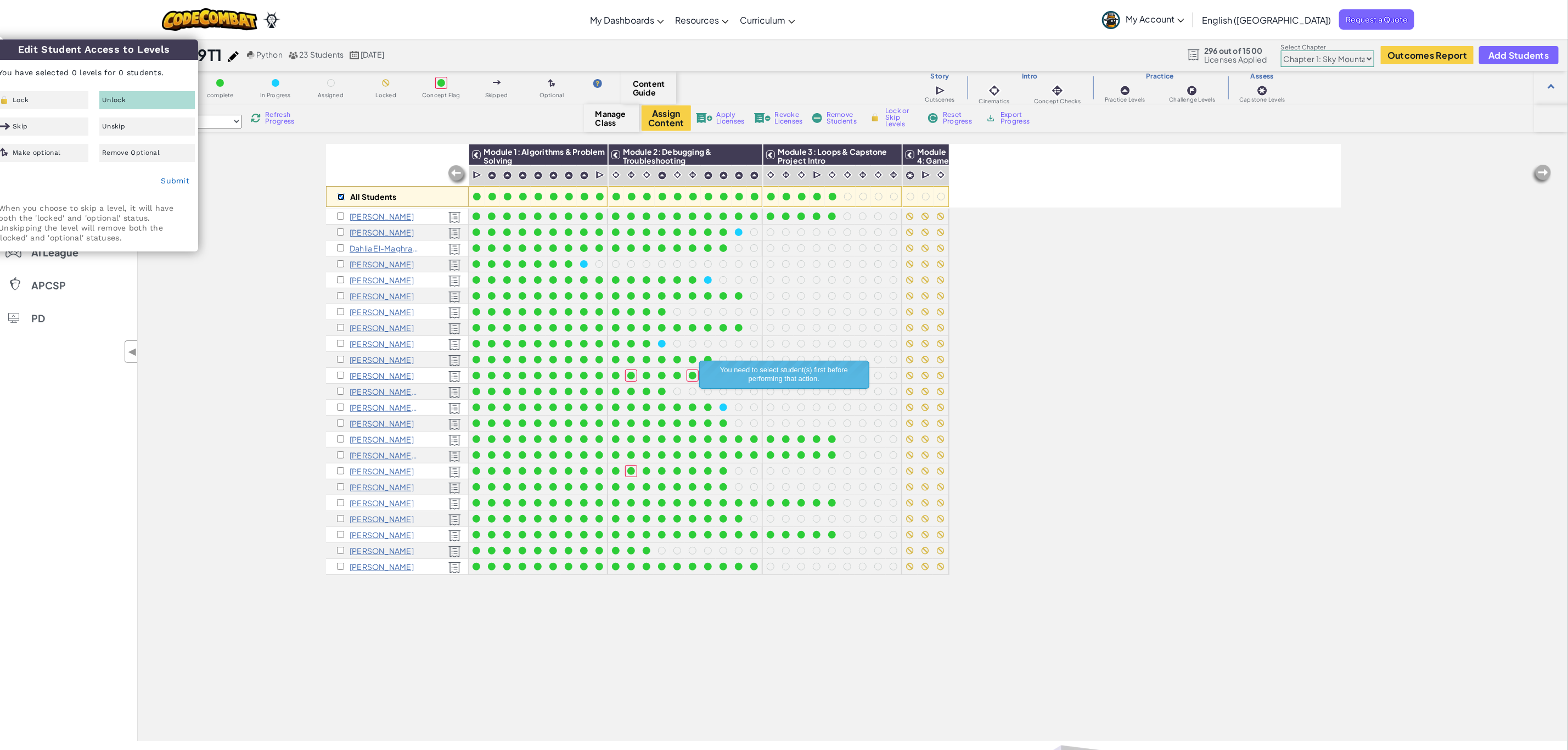
checkbox input "false"
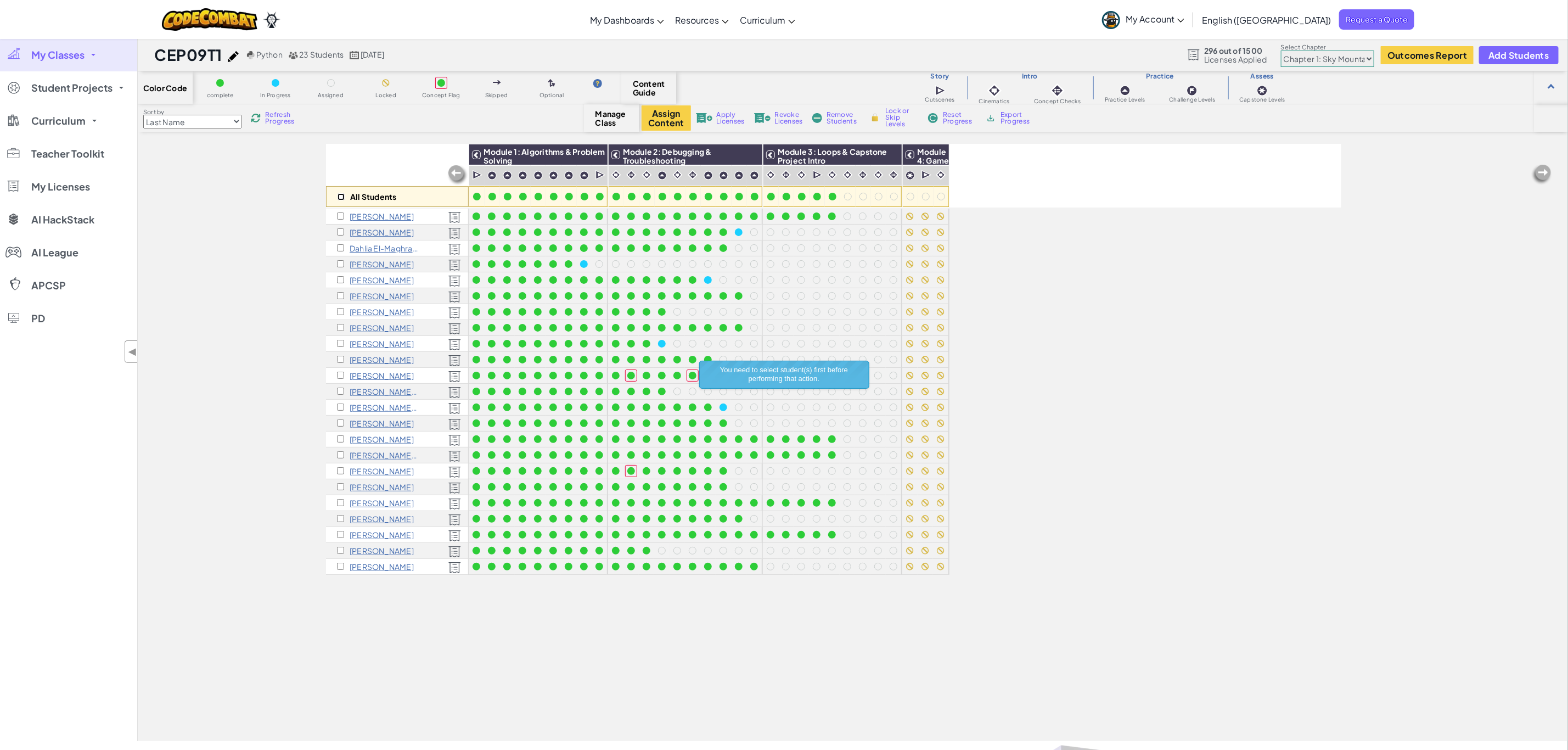
click at [343, 194] on input "checkbox" at bounding box center [341, 196] width 7 height 7
checkbox input "true"
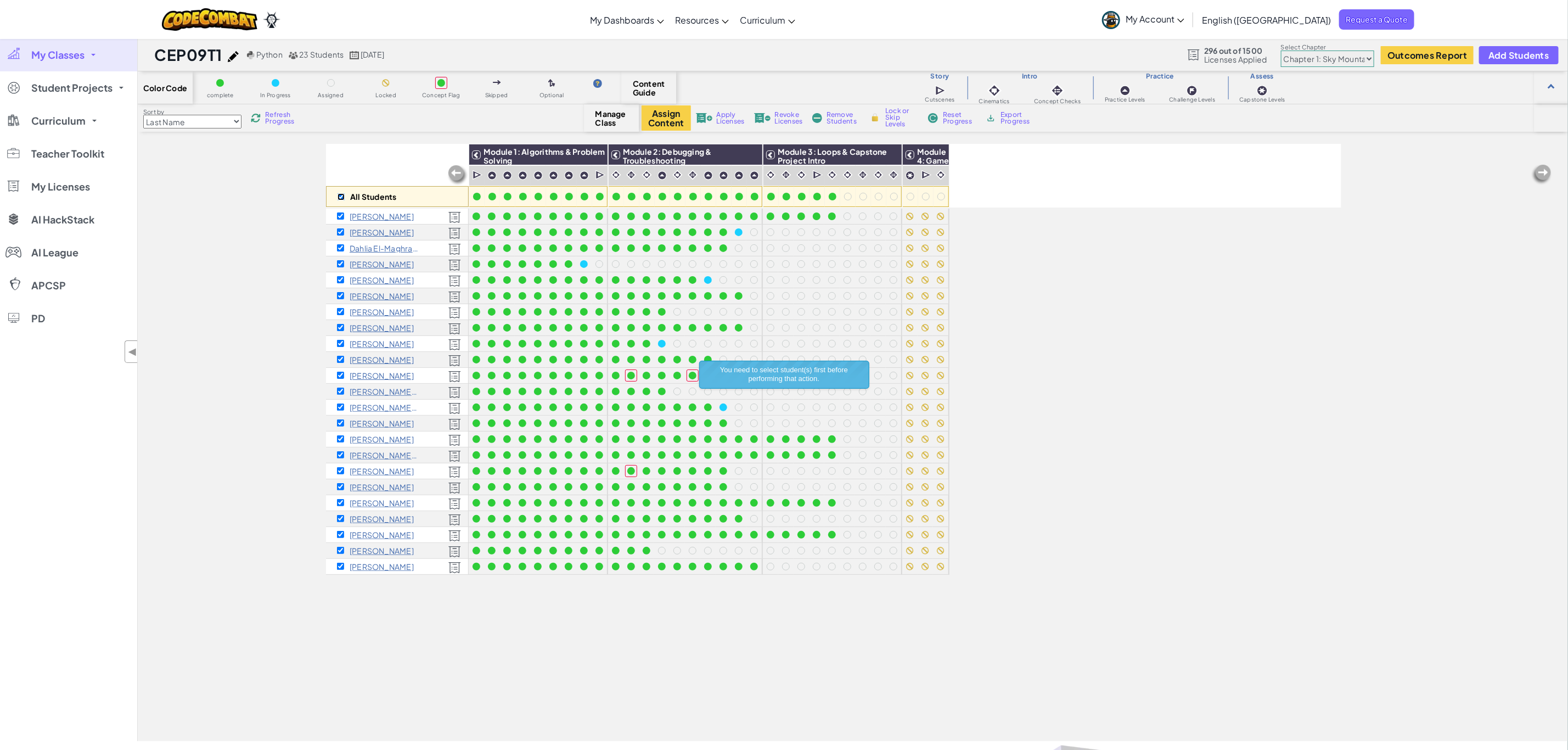
checkbox input "true"
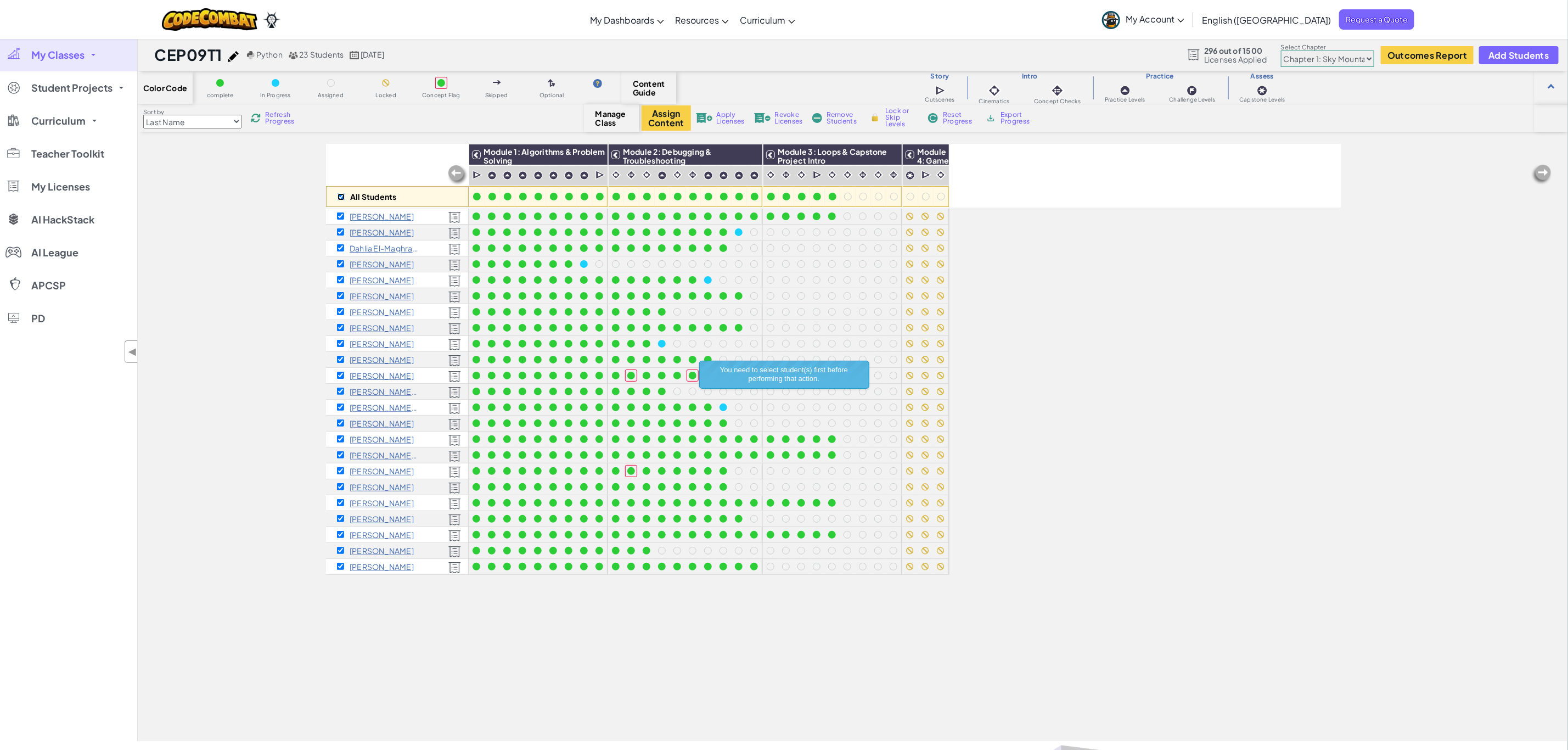
checkbox input "true"
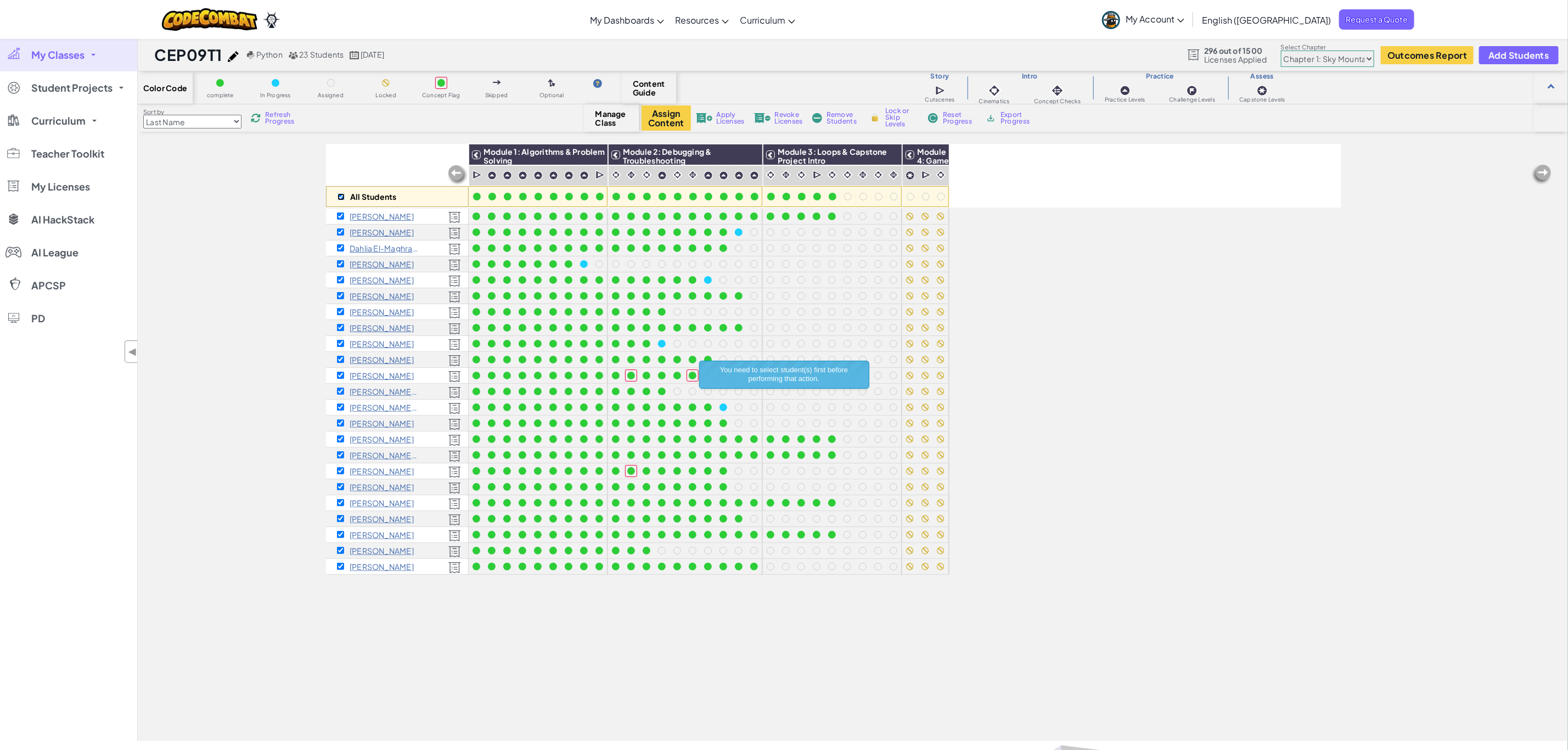
checkbox input "true"
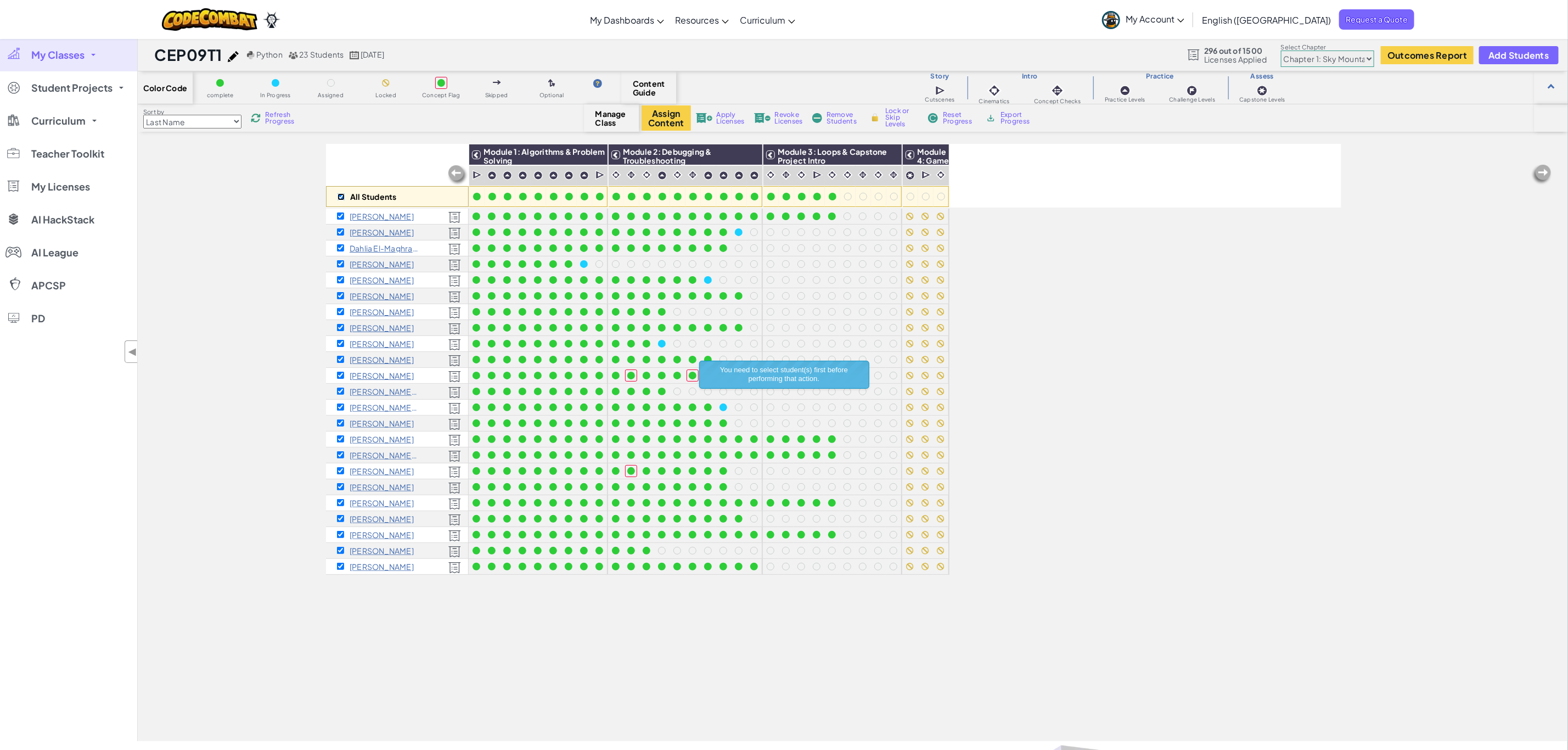
checkbox input "true"
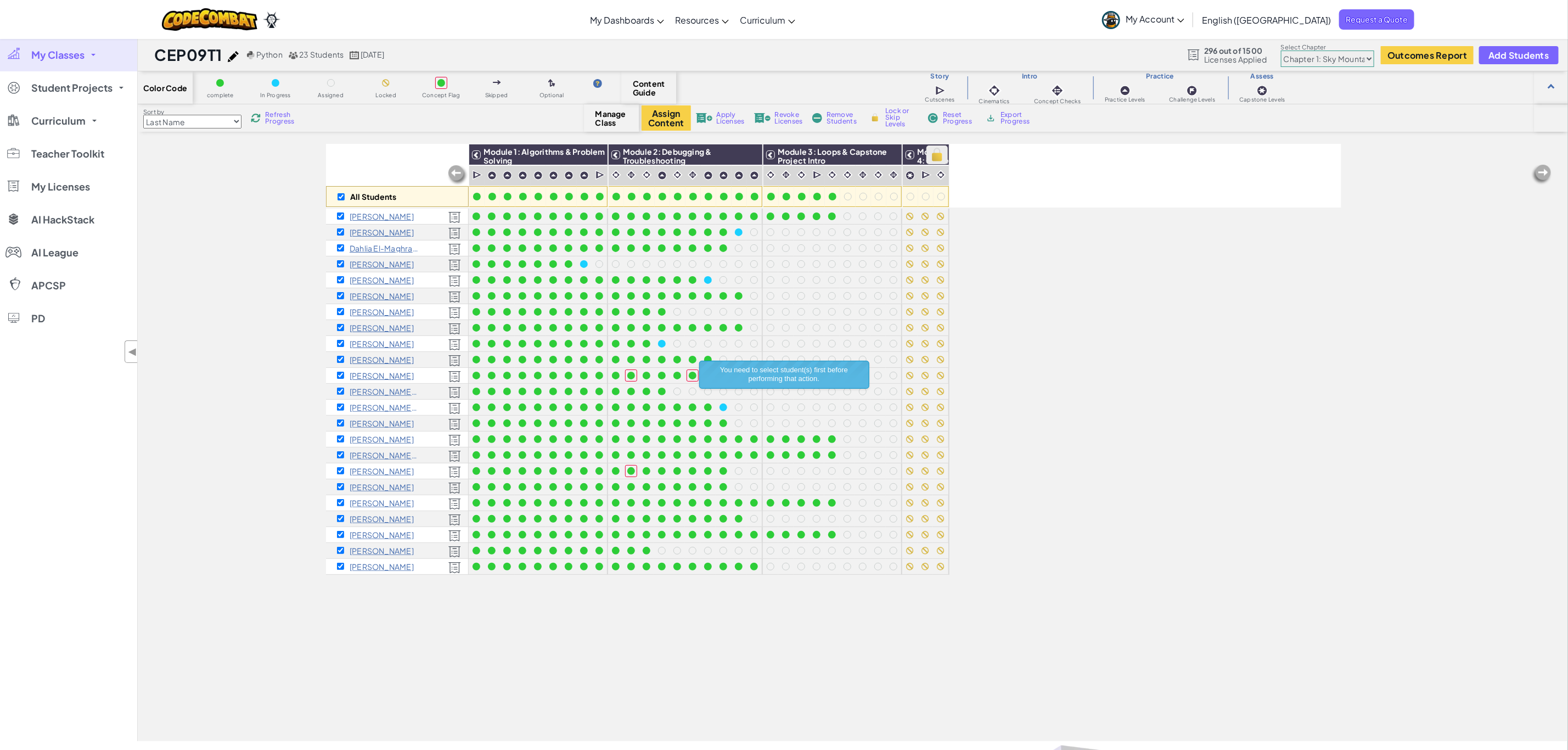
click at [942, 154] on img at bounding box center [937, 154] width 19 height 16
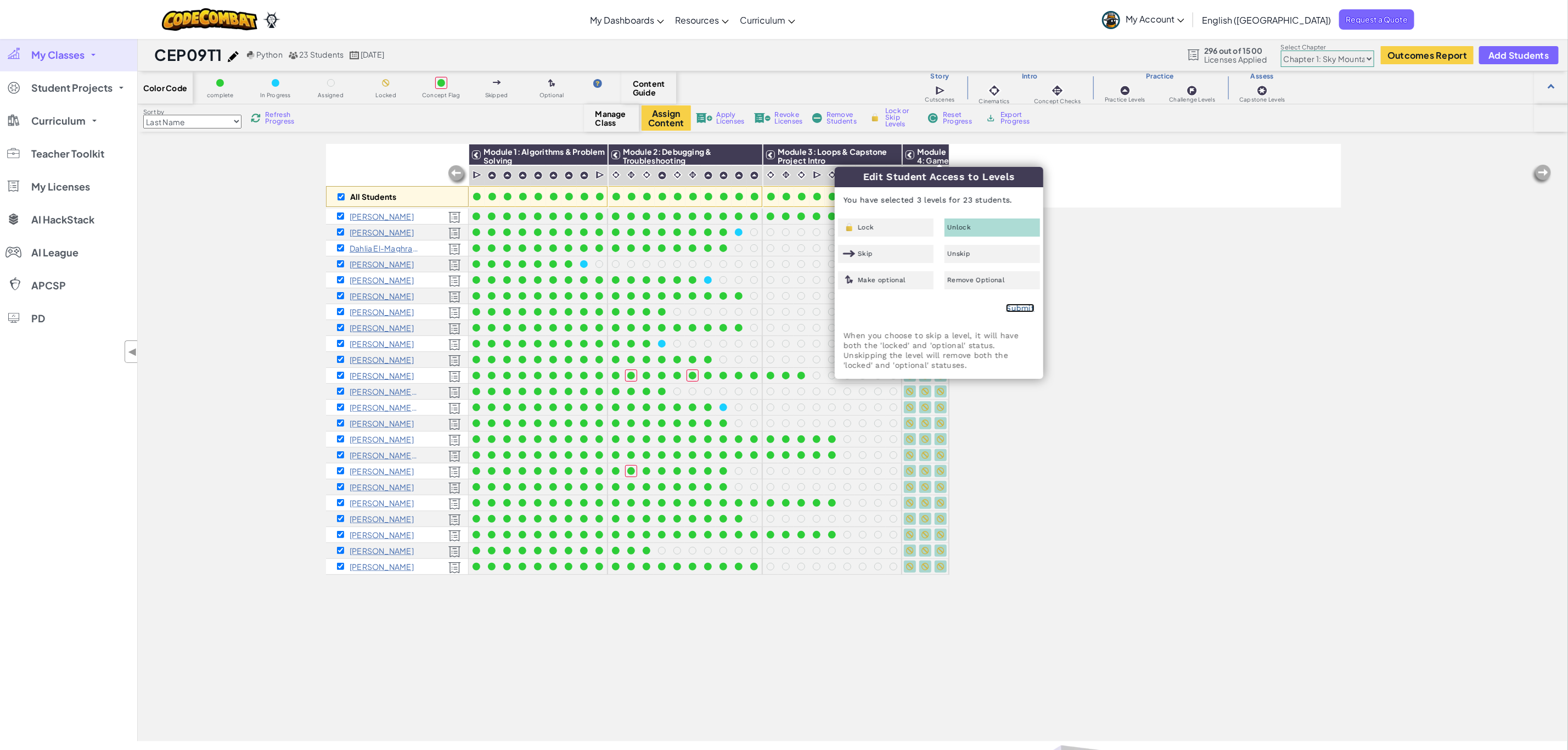
click at [1019, 306] on link "Submit" at bounding box center [1020, 308] width 28 height 9
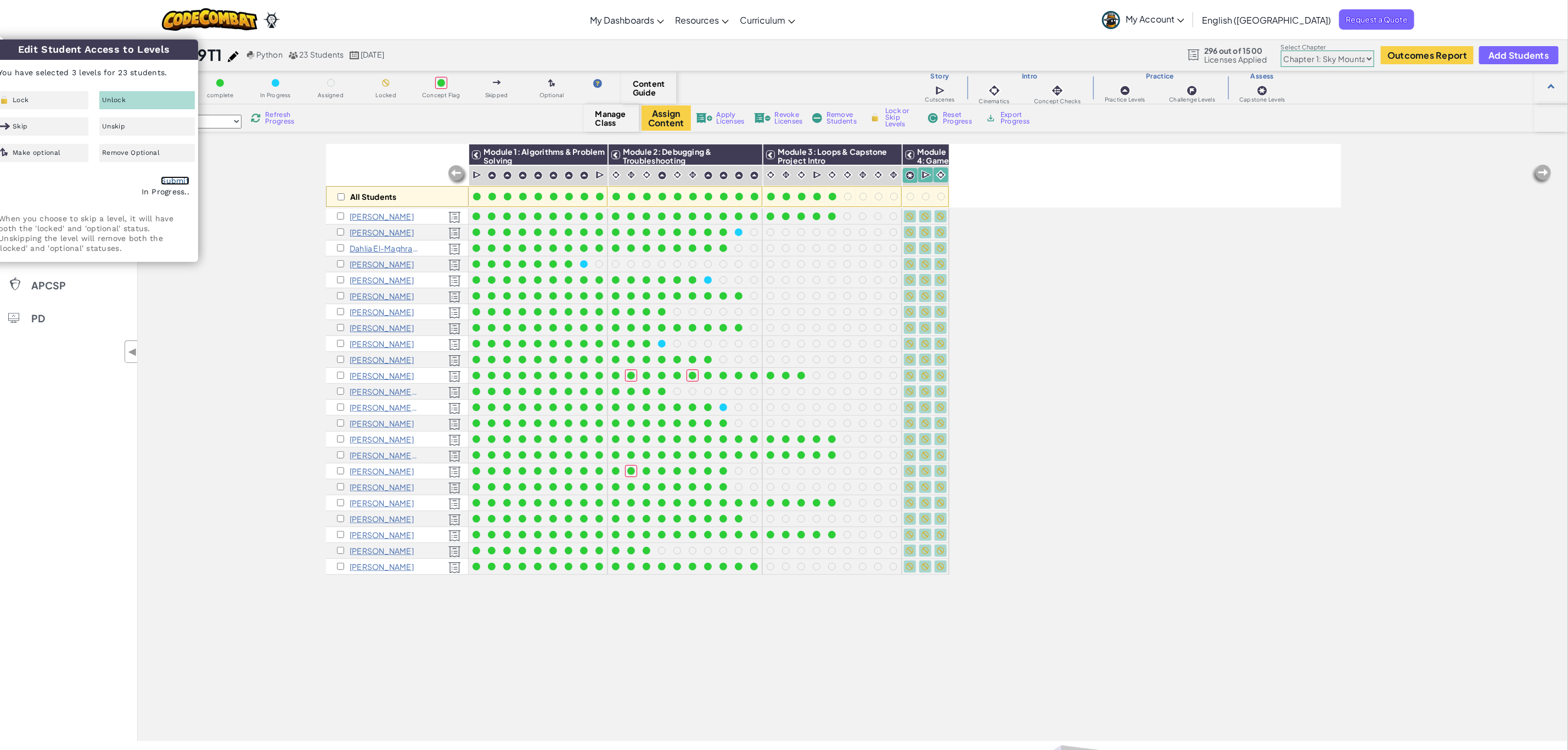
checkbox input "false"
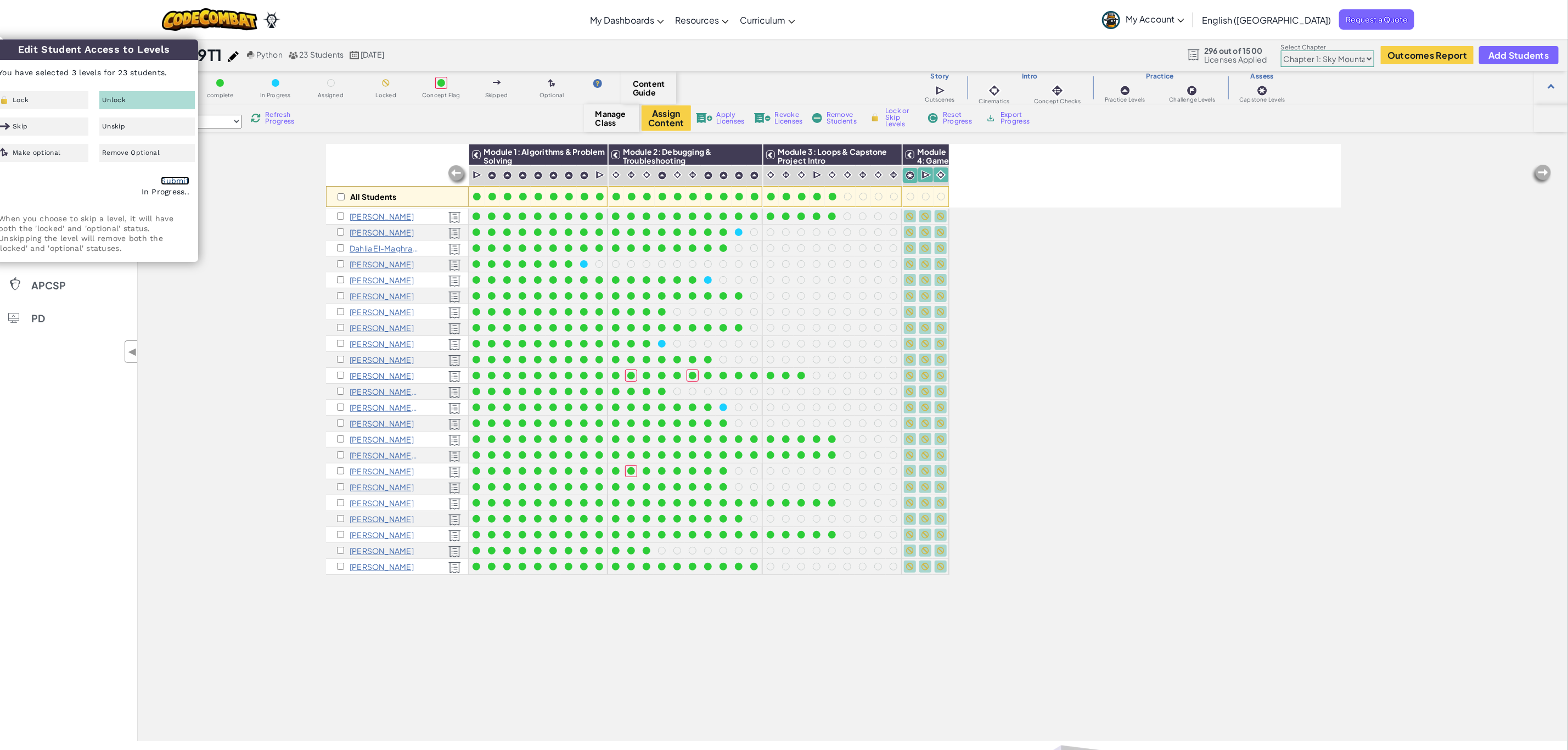
checkbox input "false"
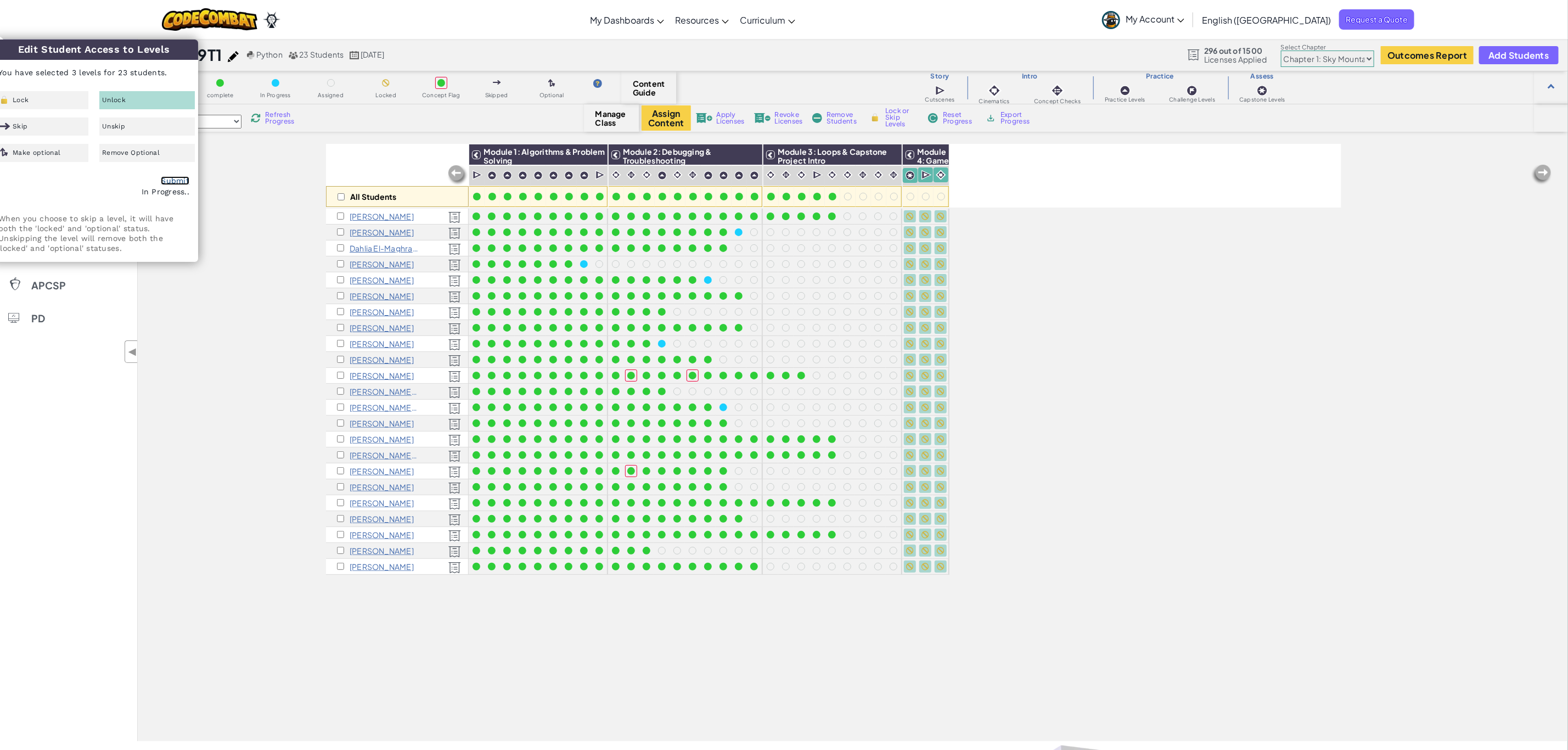
checkbox input "false"
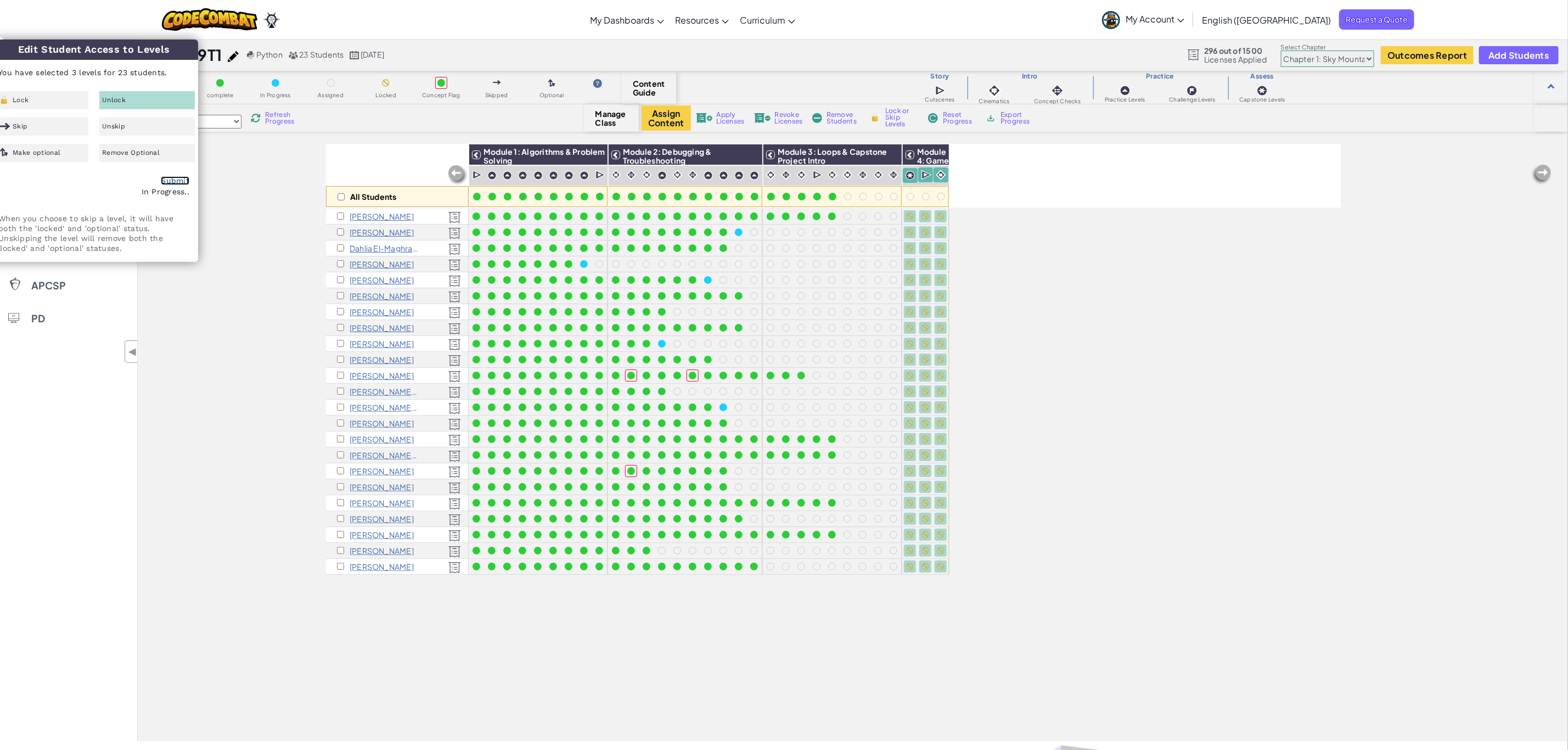
checkbox input "false"
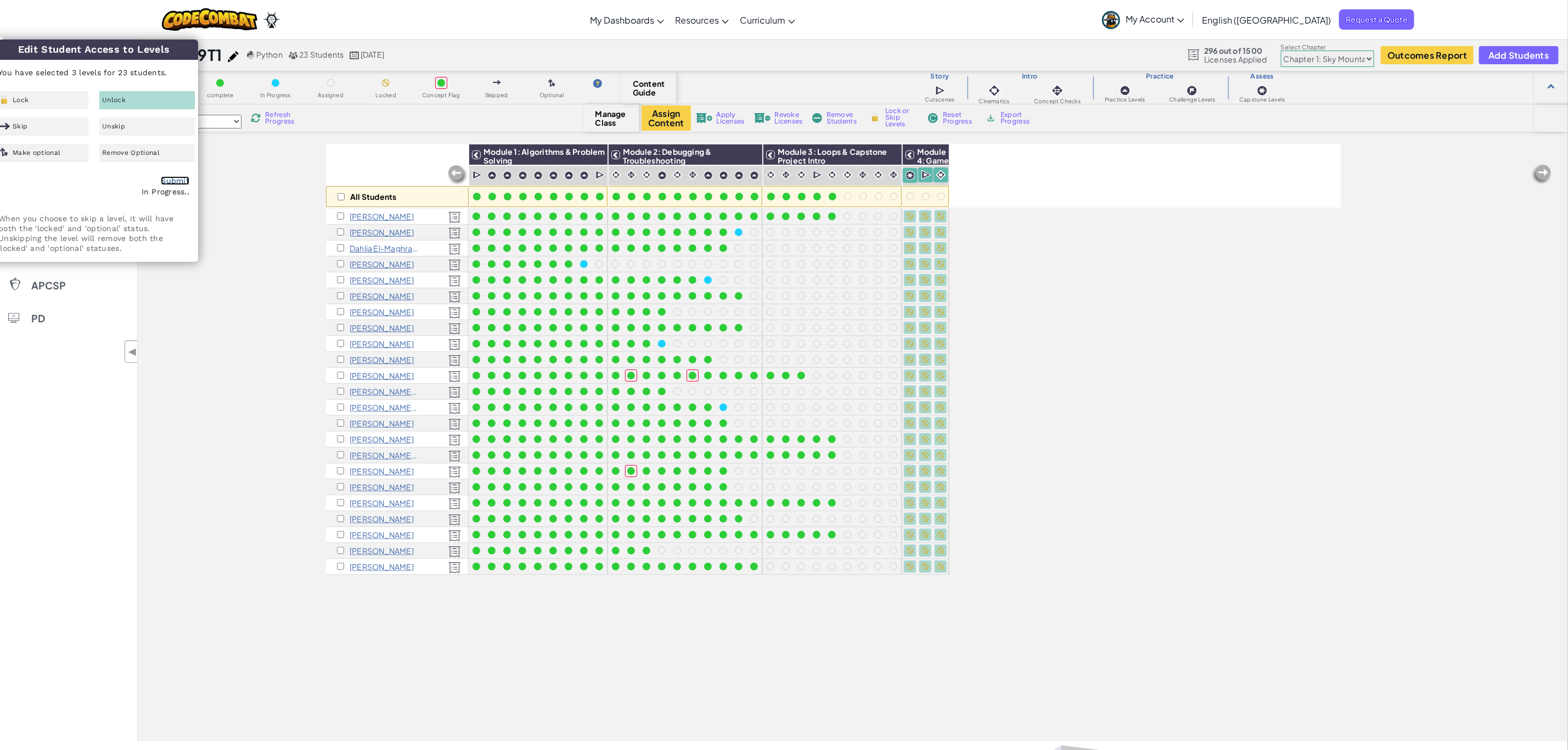
checkbox input "false"
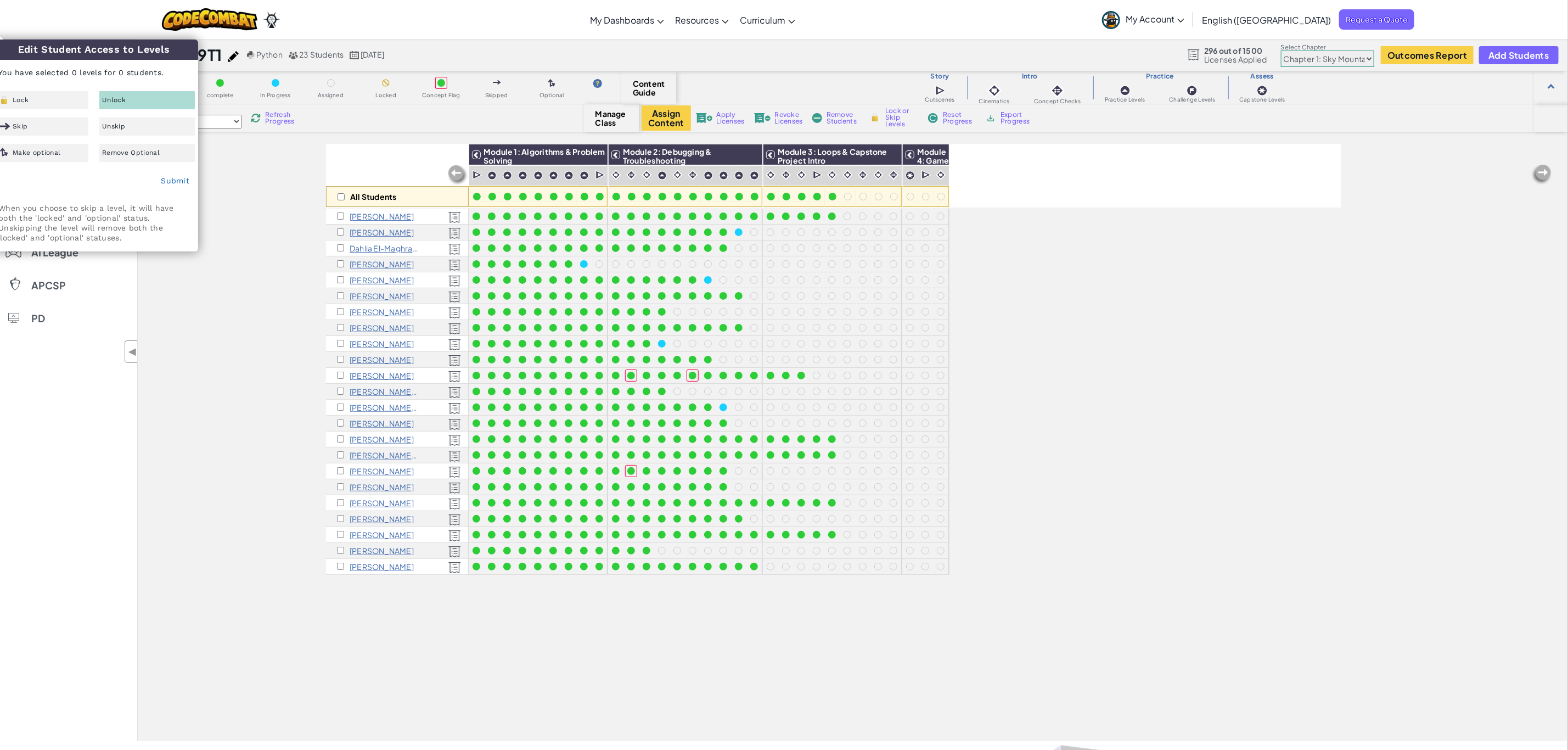
drag, startPoint x: 224, startPoint y: 341, endPoint x: 216, endPoint y: 346, distance: 9.4
click at [221, 343] on div "All Students Module 1: Algorithms & Problem Solving Module 2: Debugging & Troub…" at bounding box center [853, 442] width 1431 height 598
